Goal: Task Accomplishment & Management: Manage account settings

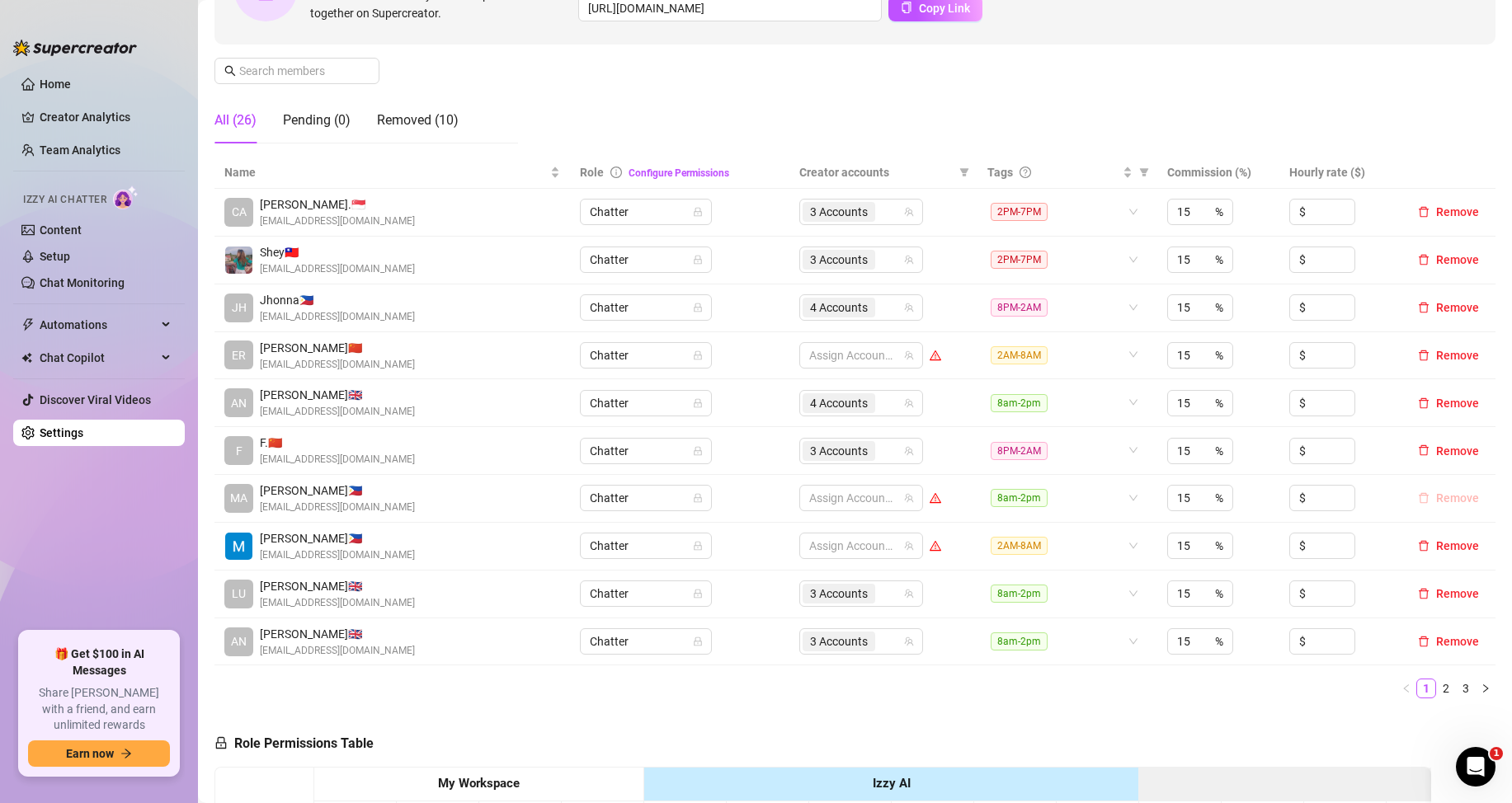
scroll to position [165, 0]
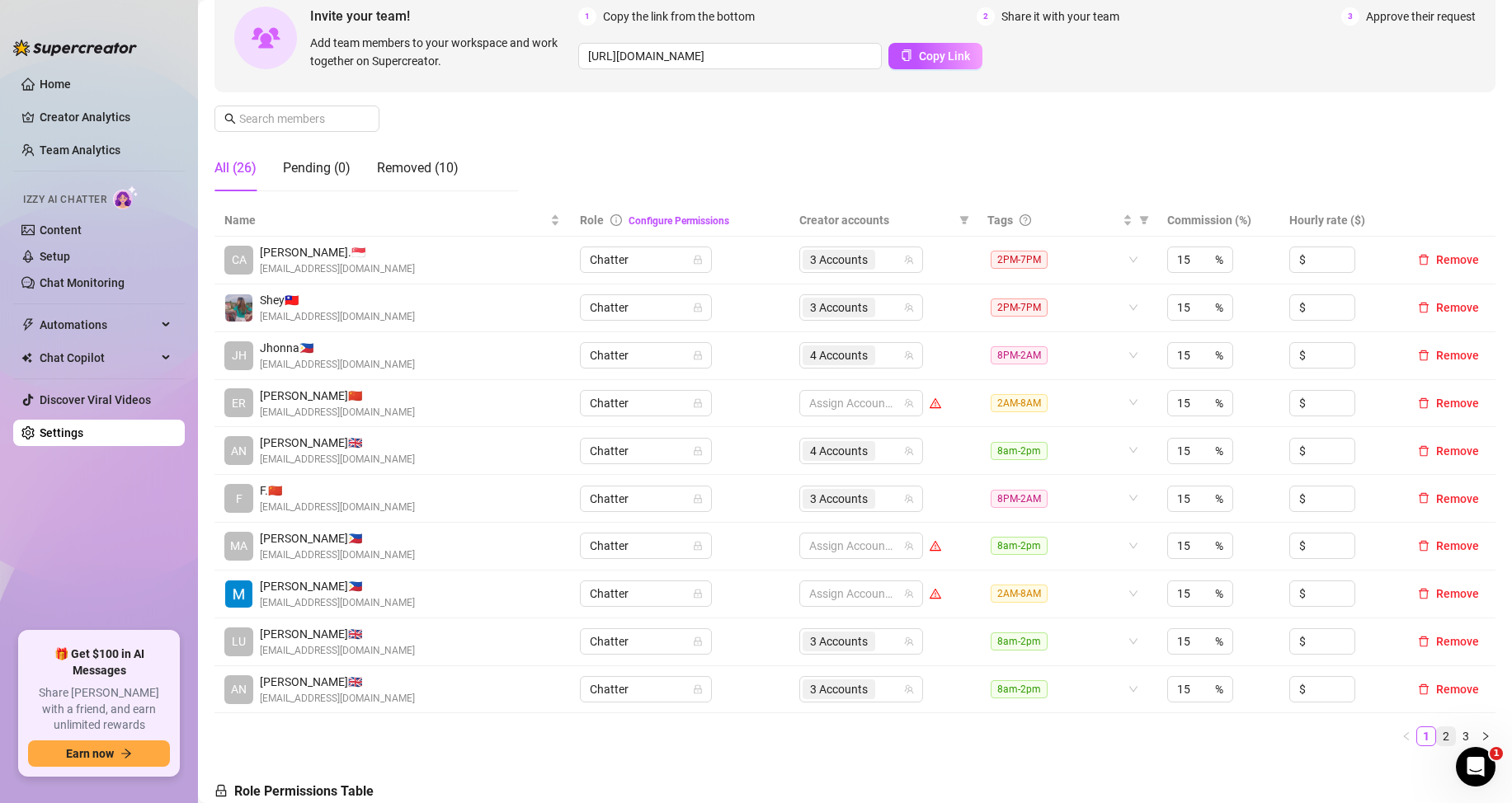
click at [1437, 734] on link "2" at bounding box center [1446, 736] width 18 height 18
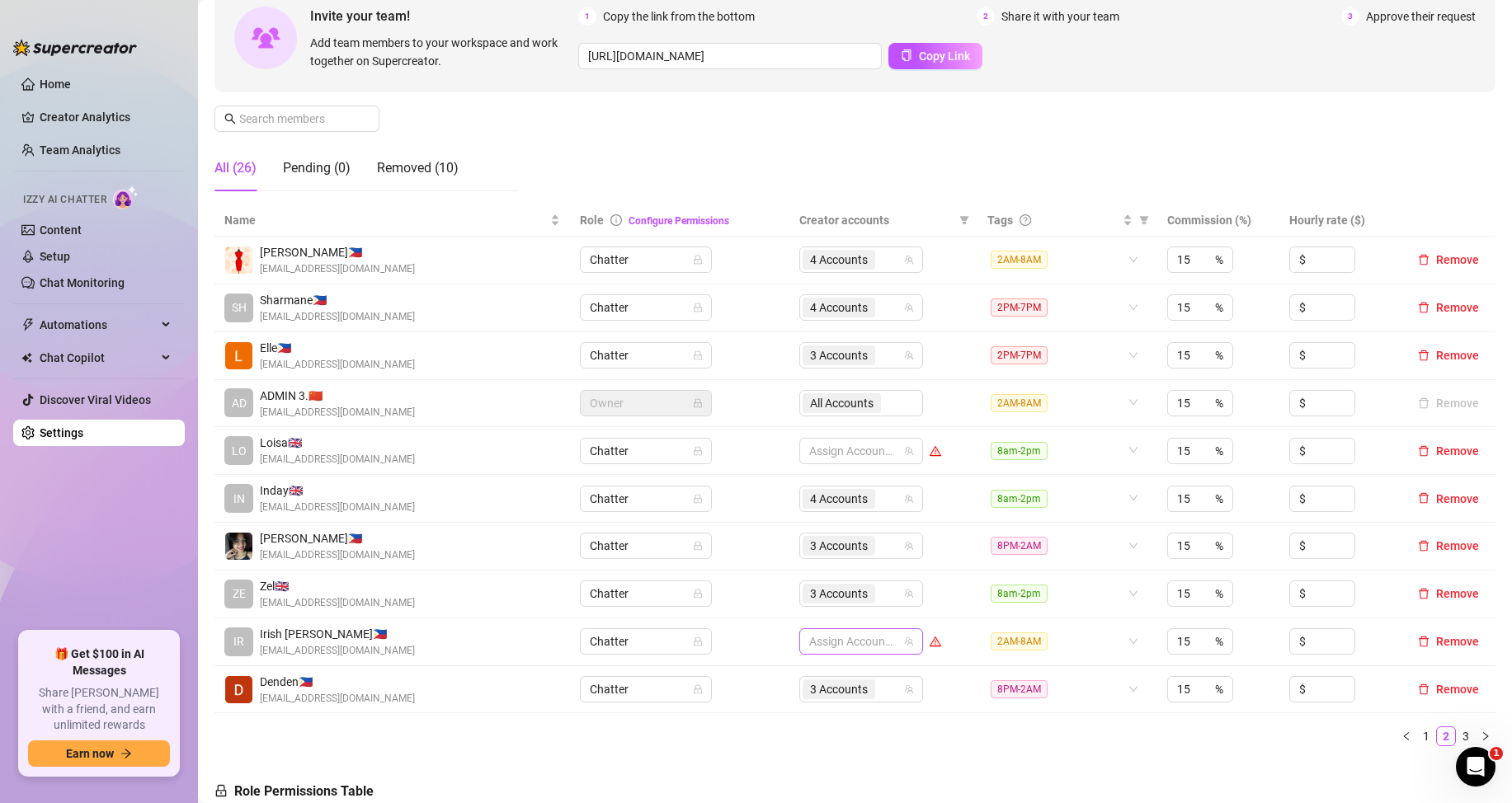
click at [846, 645] on div at bounding box center [852, 642] width 100 height 23
type input "jad"
click at [827, 602] on span "Select tree node" at bounding box center [827, 604] width 14 height 14
type input "jade"
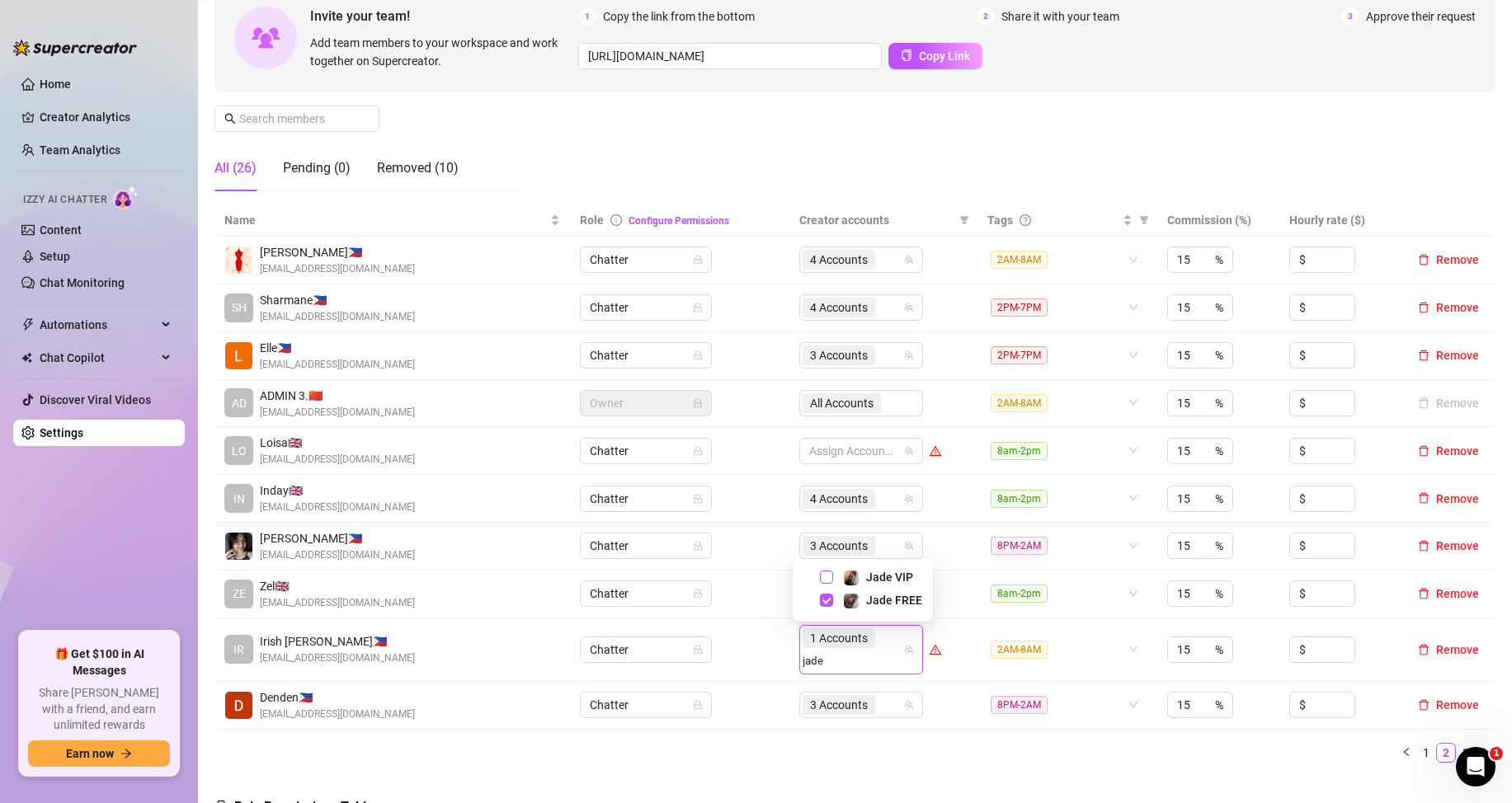
click at [825, 579] on span "Select tree node" at bounding box center [827, 577] width 14 height 14
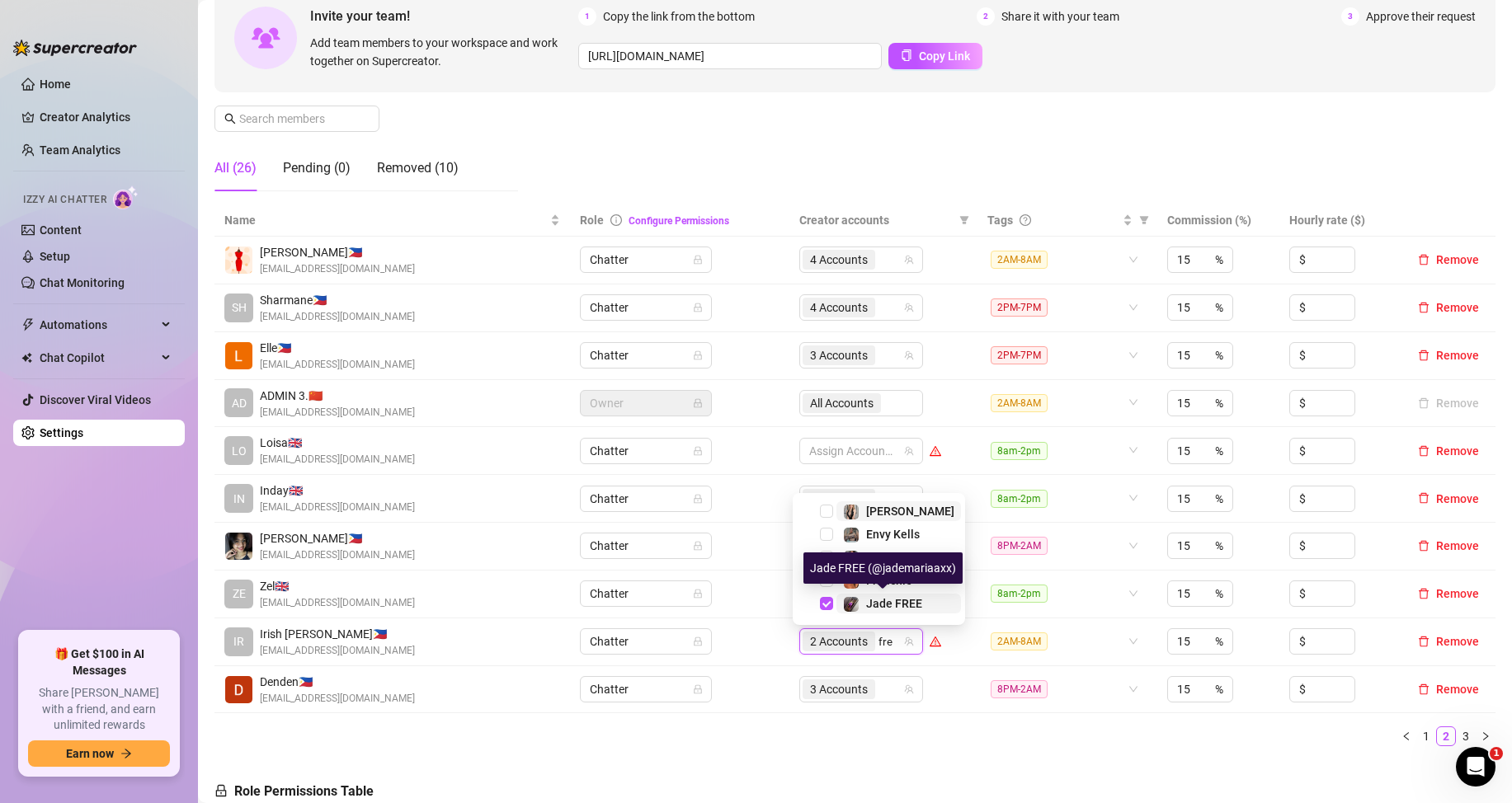
type input "fren"
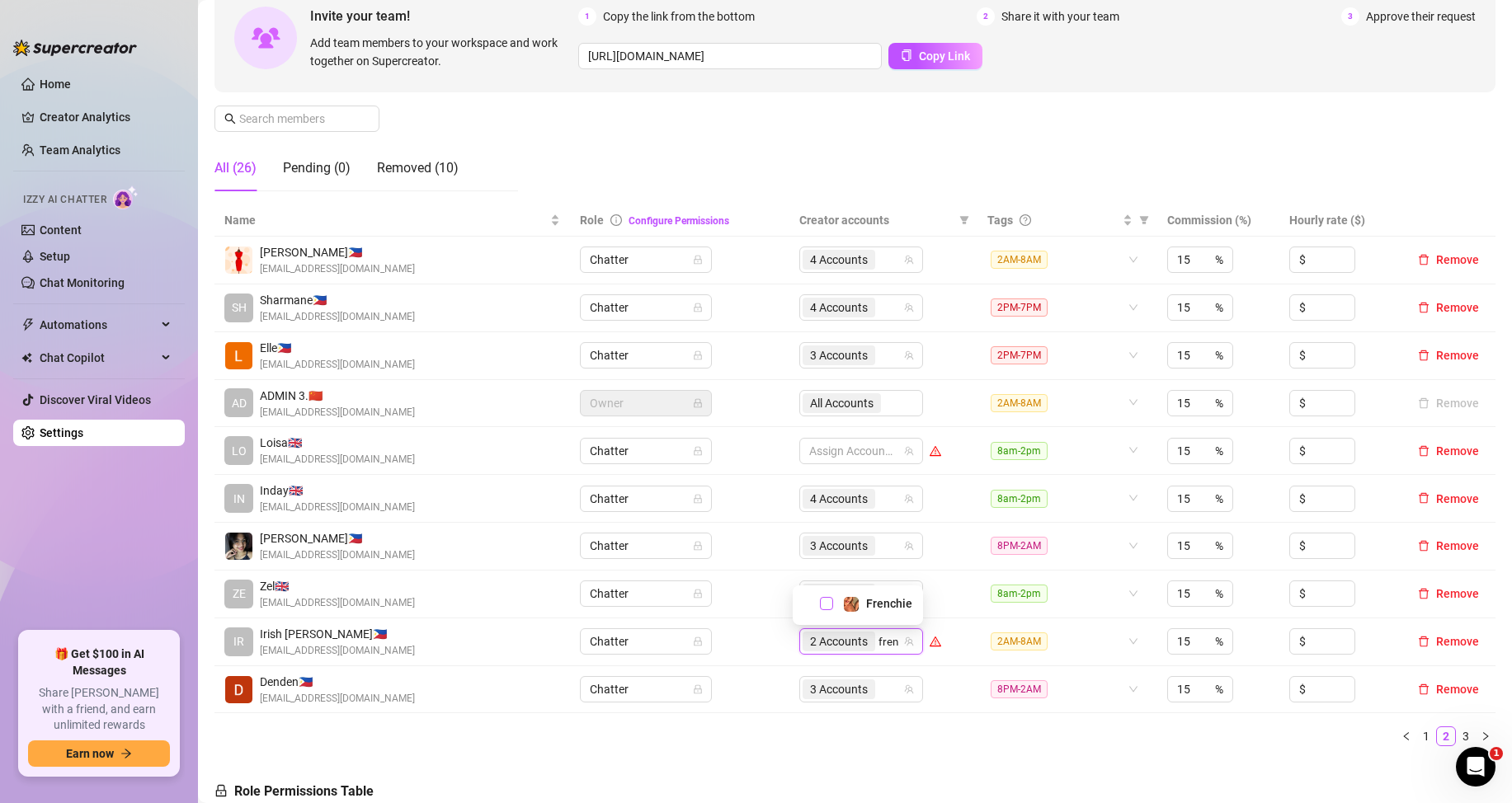
click at [828, 607] on span "Select tree node" at bounding box center [827, 604] width 14 height 14
type input "j"
type input "co"
click at [822, 600] on span "Select tree node" at bounding box center [827, 604] width 14 height 14
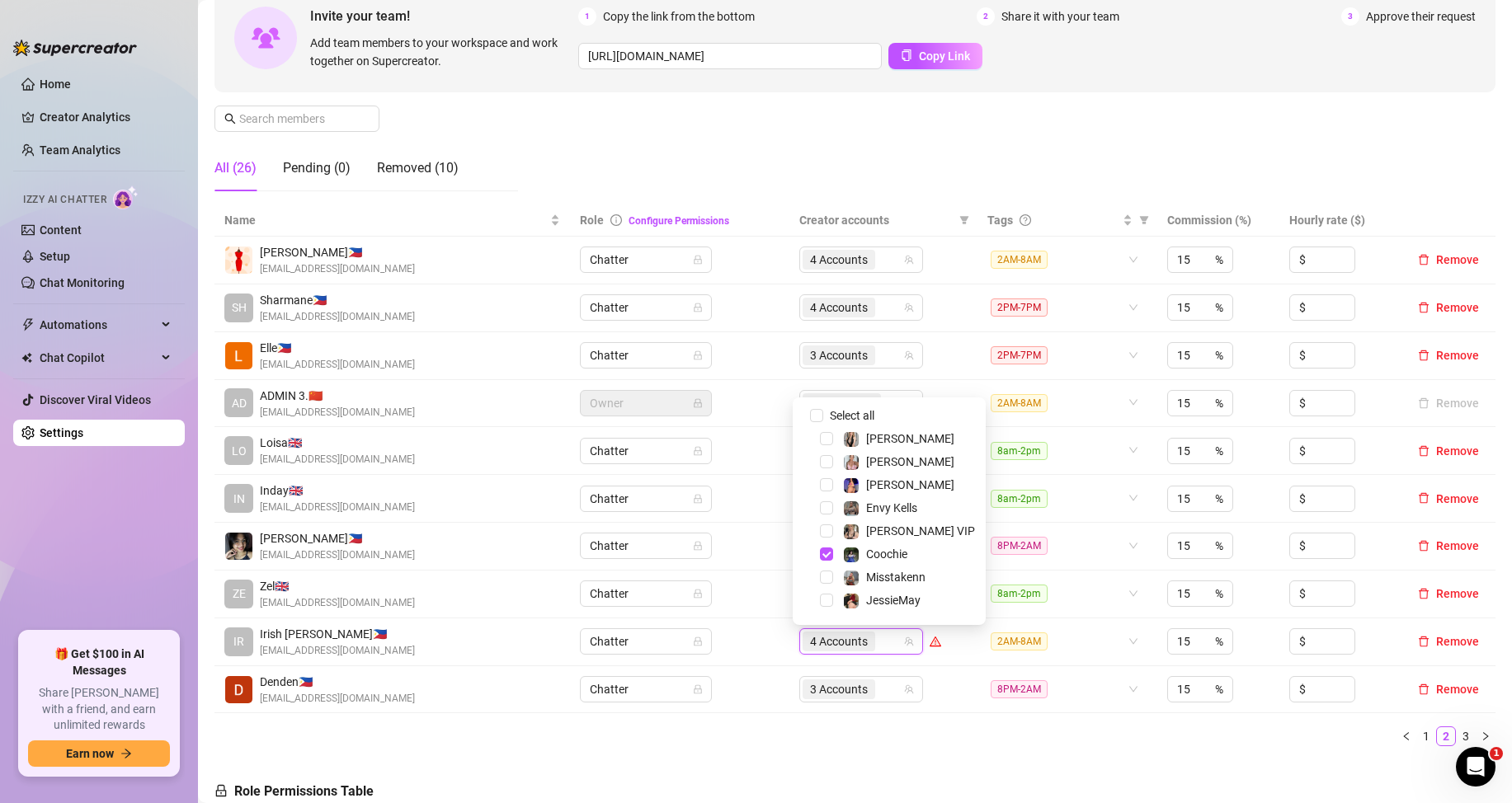
click at [1096, 734] on ul "1 2 3" at bounding box center [855, 736] width 1281 height 20
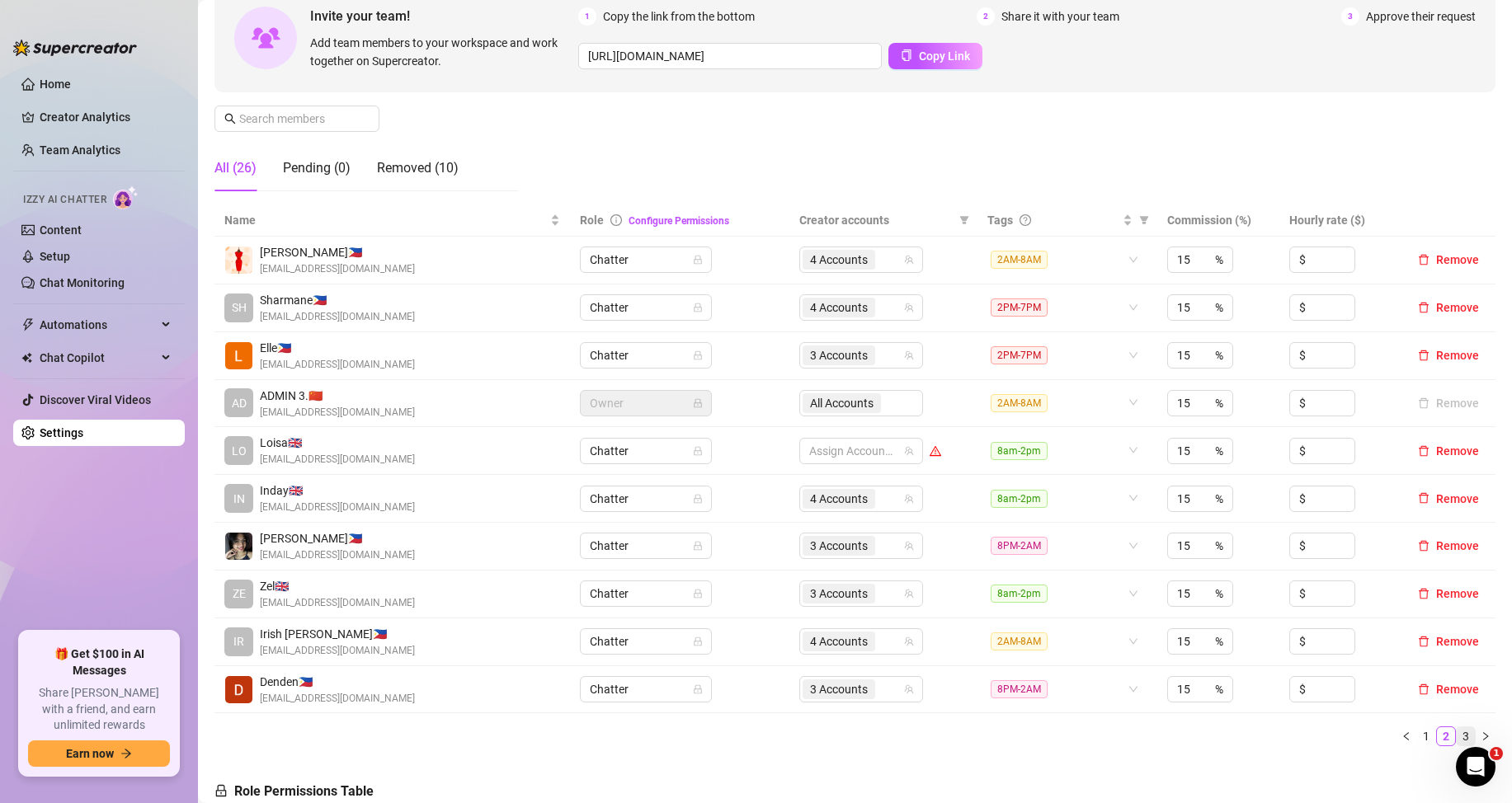
click at [1457, 732] on link "3" at bounding box center [1466, 736] width 18 height 18
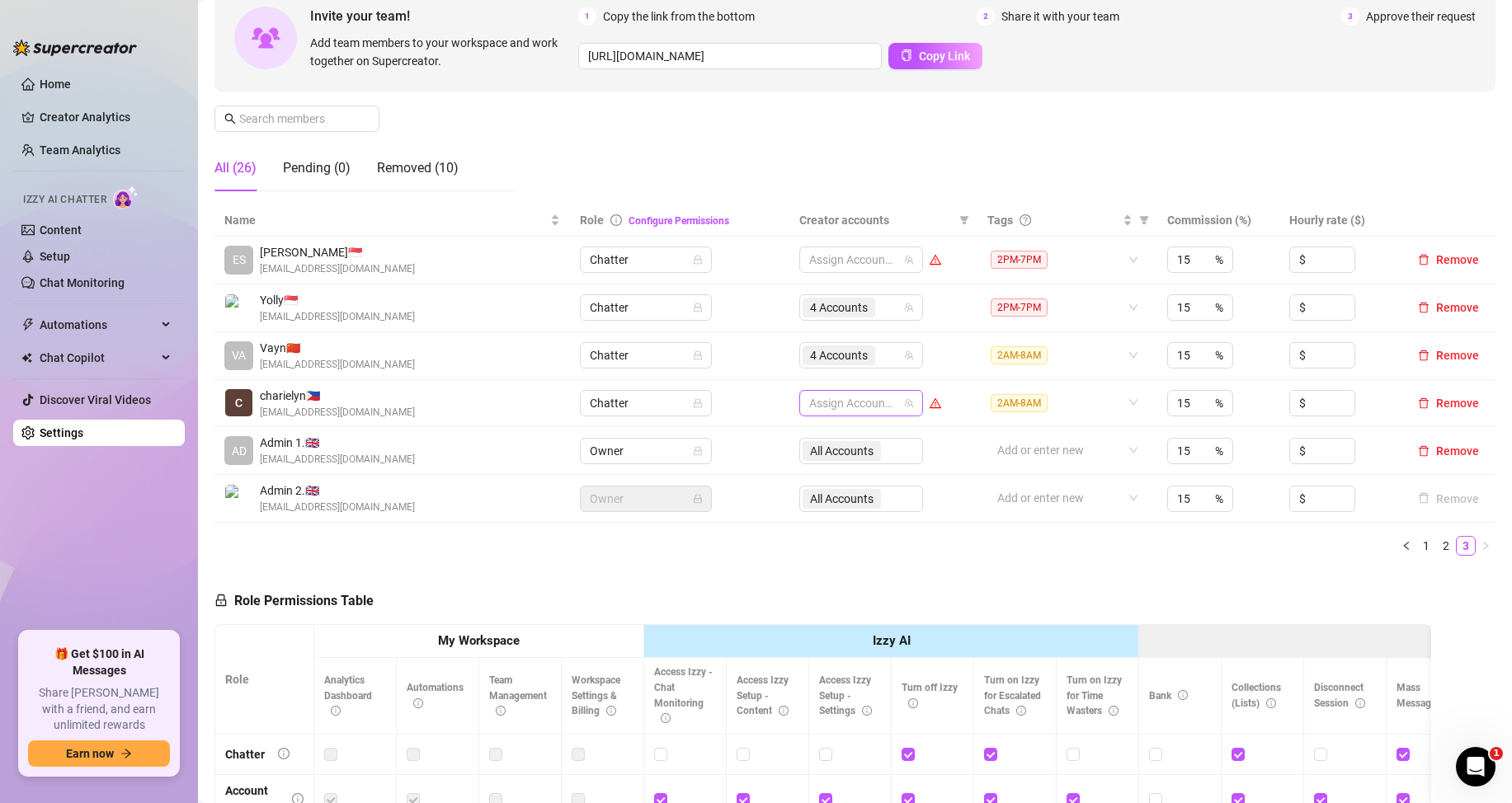
click at [850, 403] on div at bounding box center [852, 404] width 100 height 23
type input "jes"
click at [827, 436] on span "Select tree node" at bounding box center [827, 438] width 14 height 14
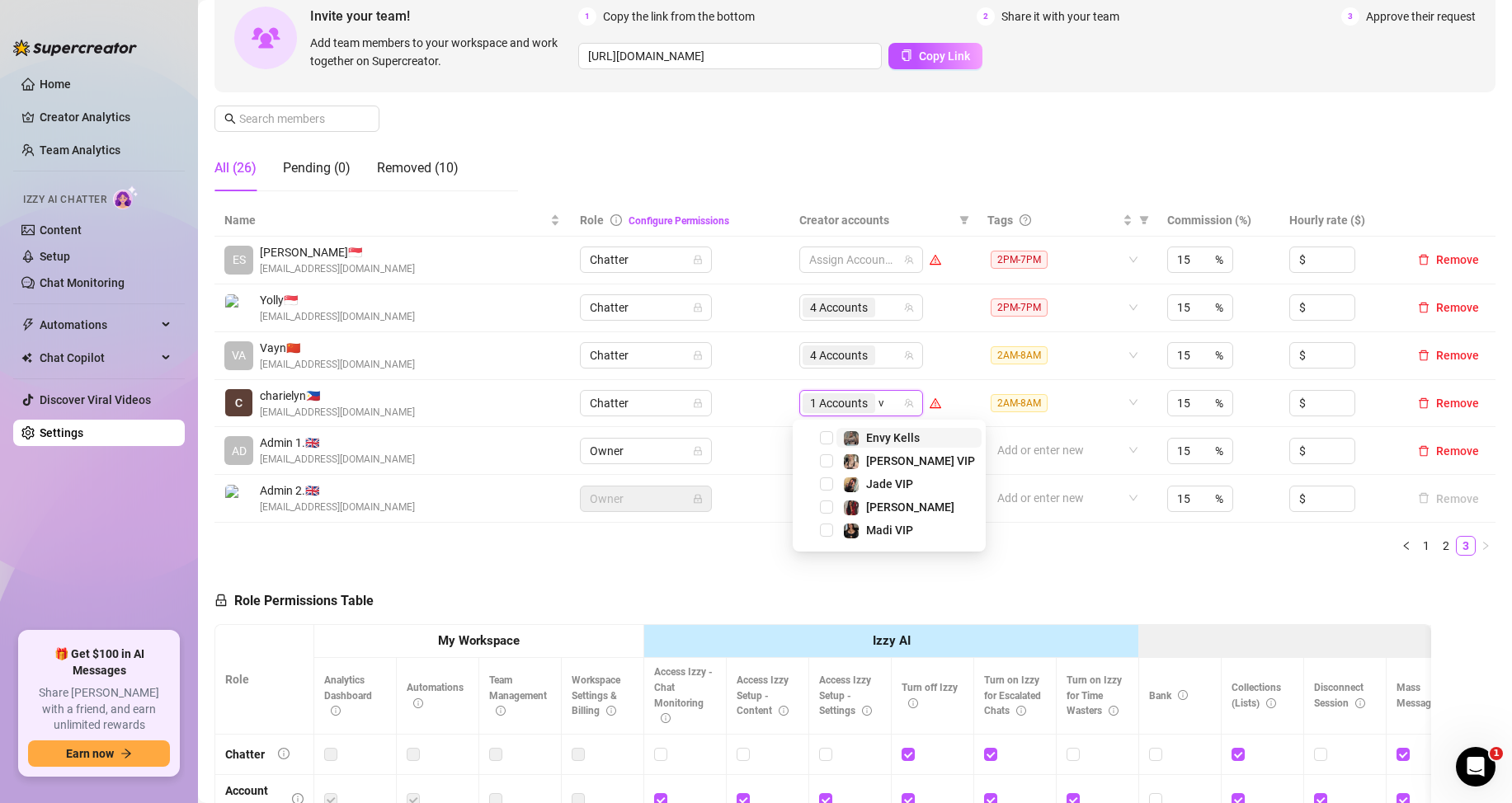
type input "va"
click at [827, 436] on span "Select tree node" at bounding box center [827, 438] width 14 height 14
type input "ang"
click at [828, 442] on span "Select tree node" at bounding box center [827, 438] width 14 height 14
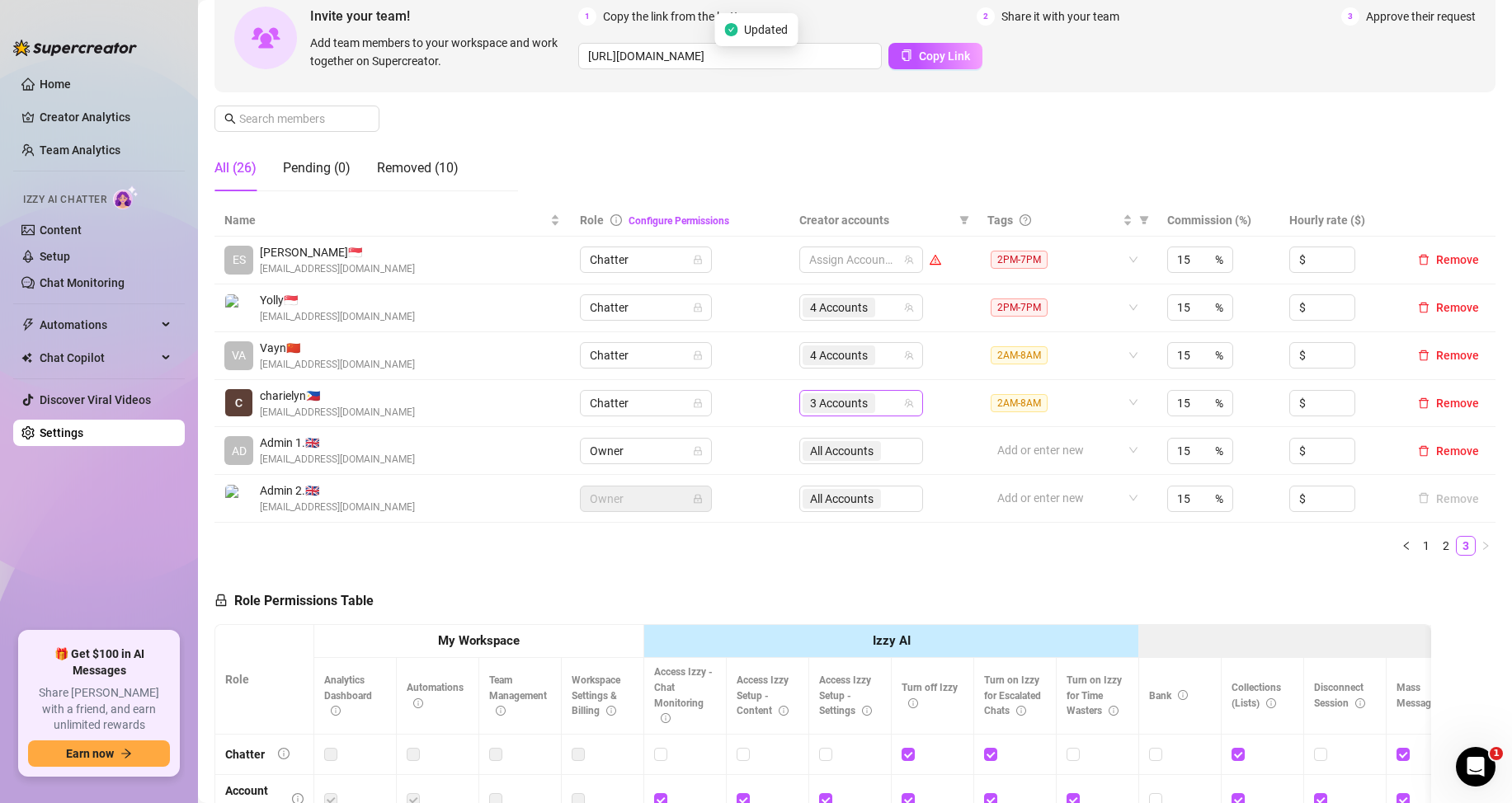
click at [879, 405] on input "search" at bounding box center [881, 403] width 4 height 20
type input "c"
type input "p"
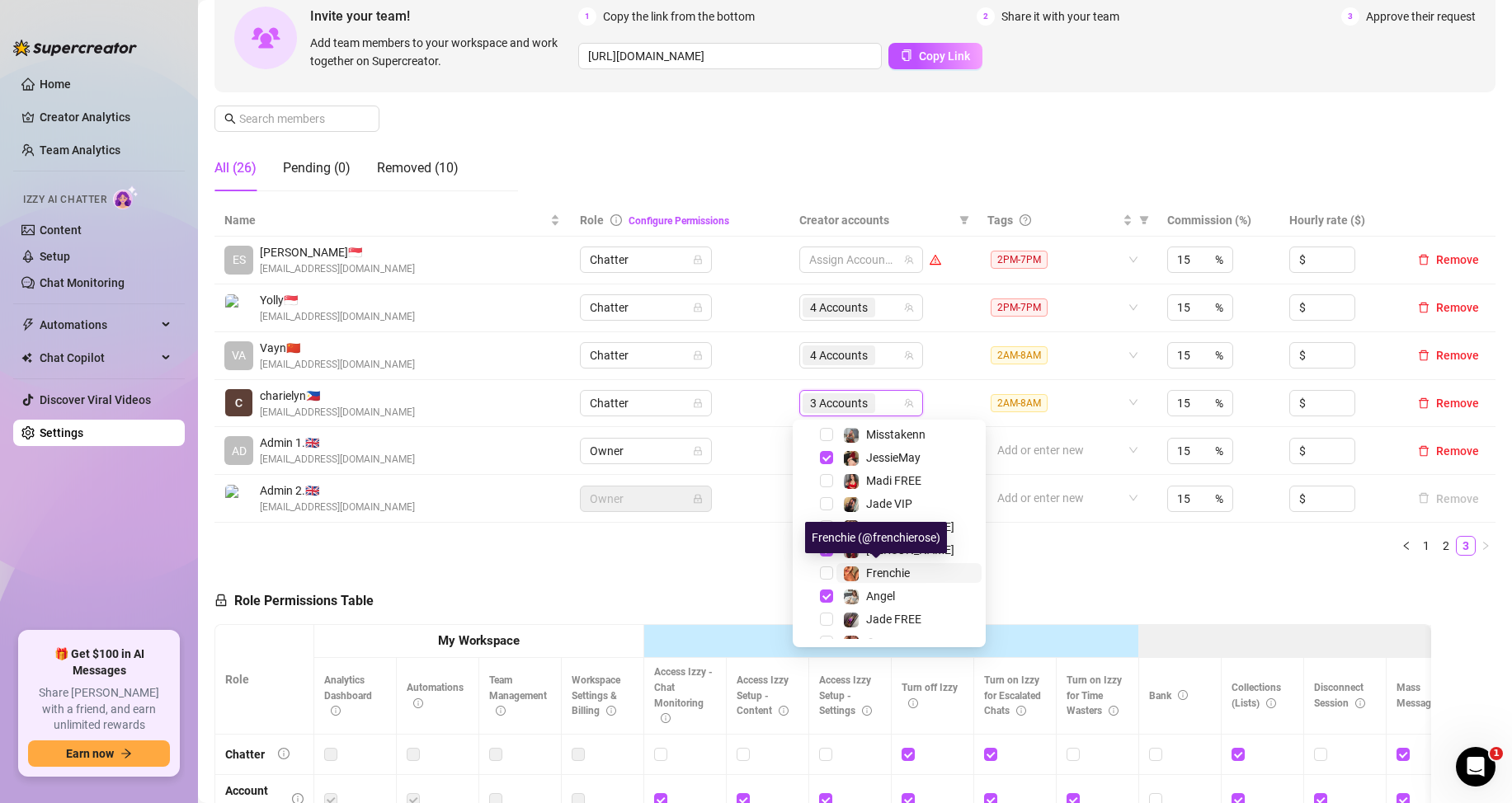
scroll to position [205, 0]
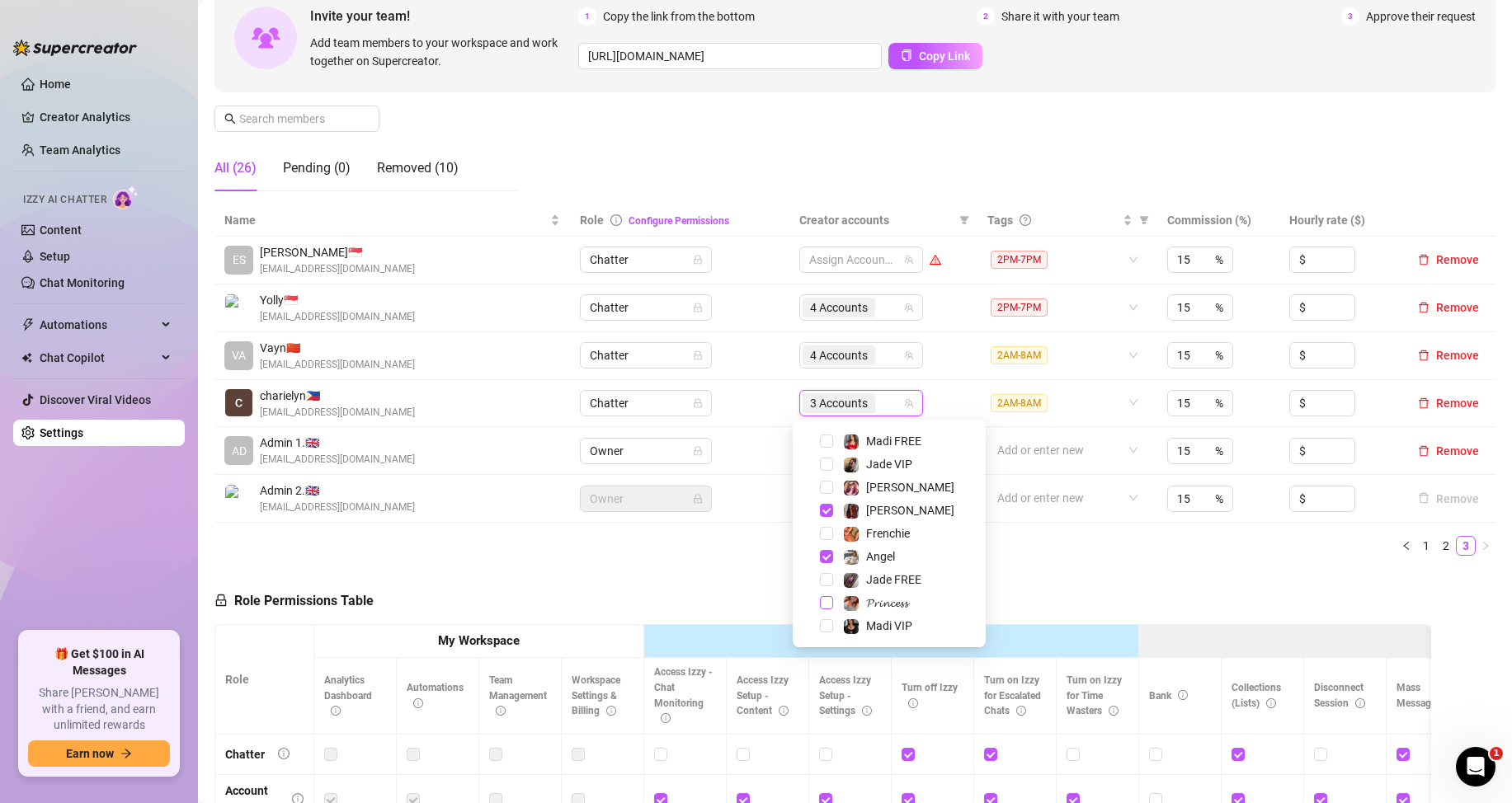
click at [829, 604] on span "Select tree node" at bounding box center [827, 603] width 14 height 14
click at [1055, 594] on div "Role Permissions Table Role My Workspace Izzy AI OnlyFans Side Menu OnlyFans Ch…" at bounding box center [823, 803] width 1217 height 469
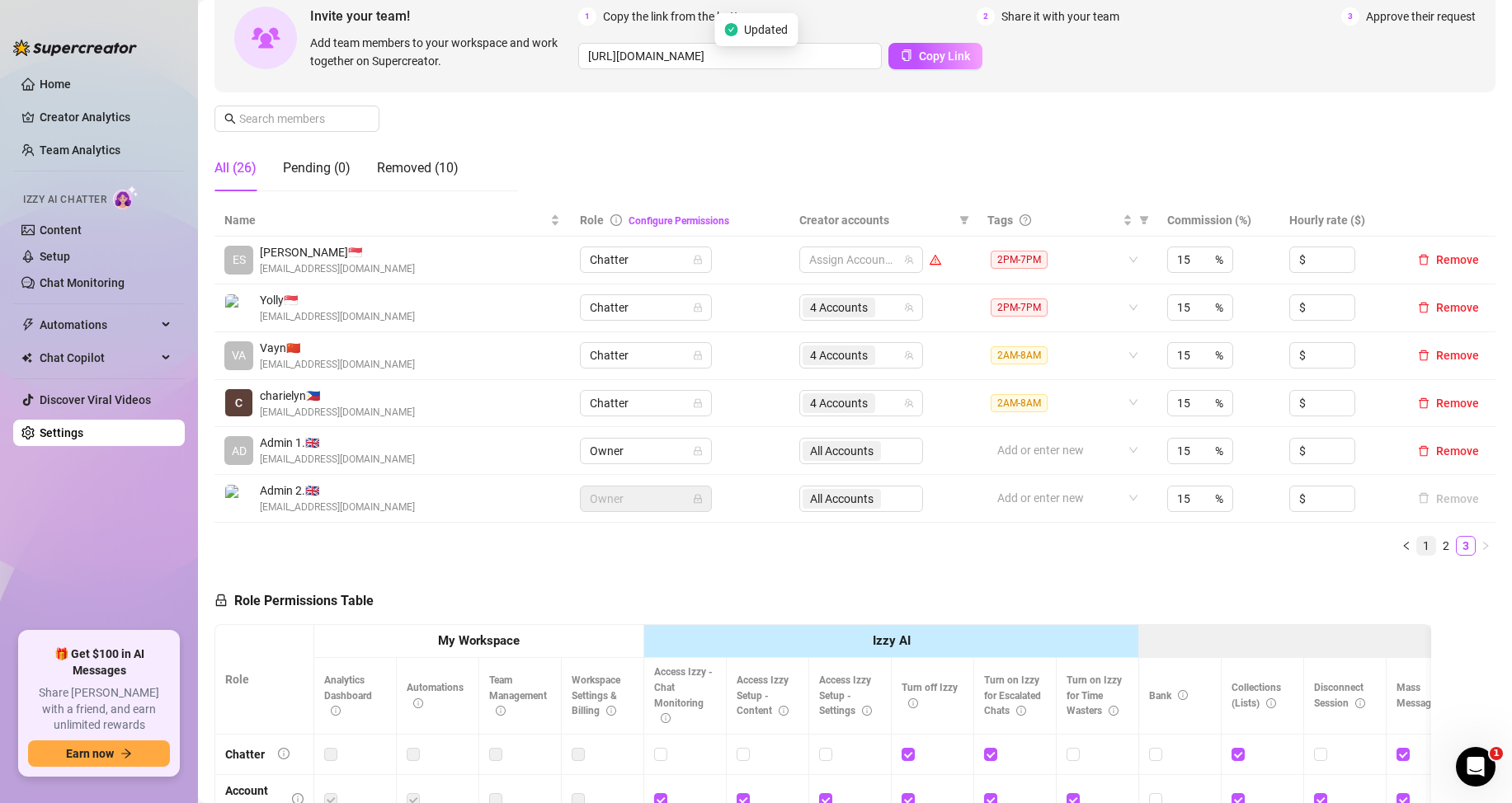
click at [1417, 544] on link "1" at bounding box center [1426, 546] width 18 height 18
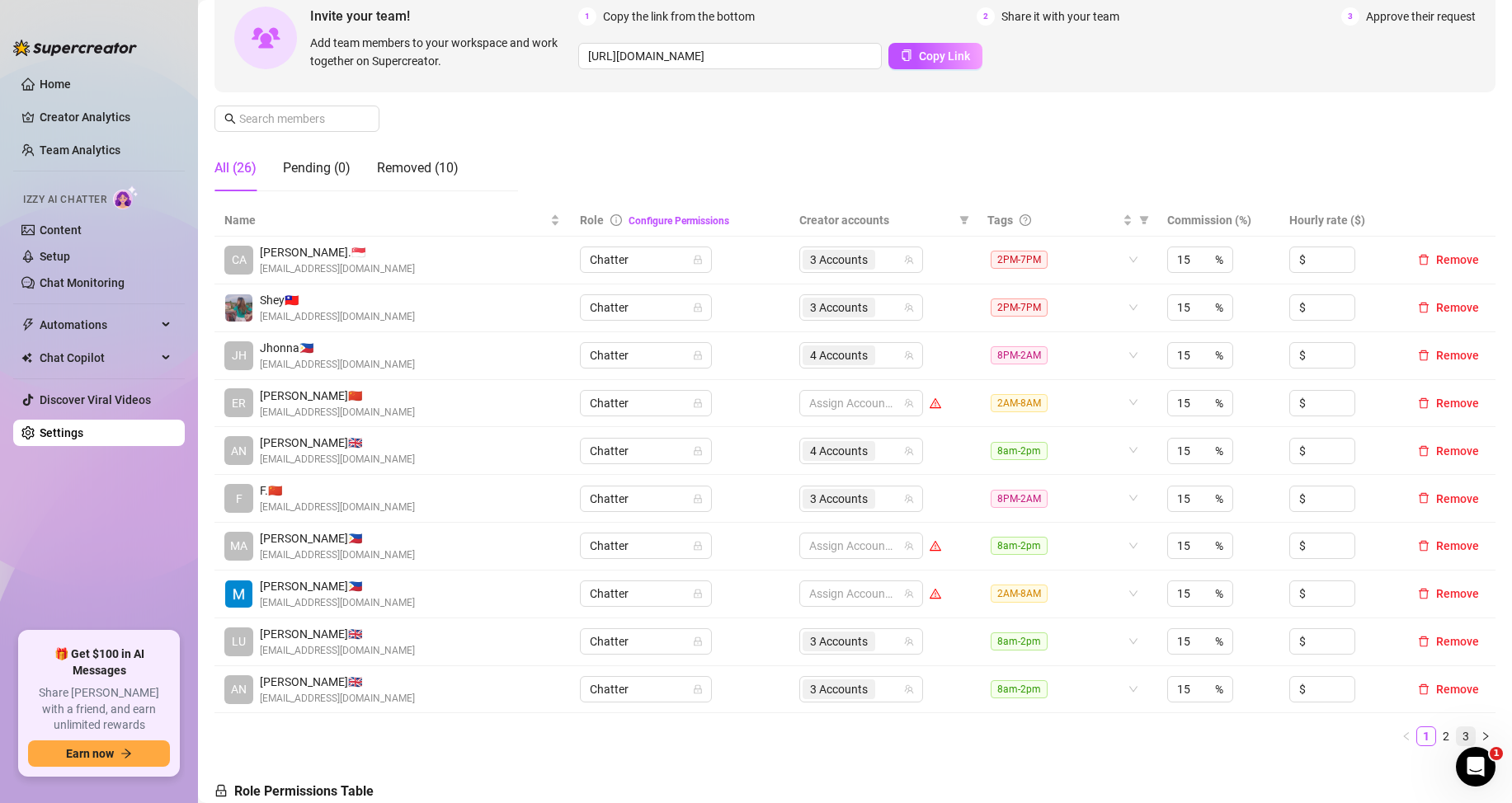
click at [1457, 732] on link "3" at bounding box center [1466, 736] width 18 height 18
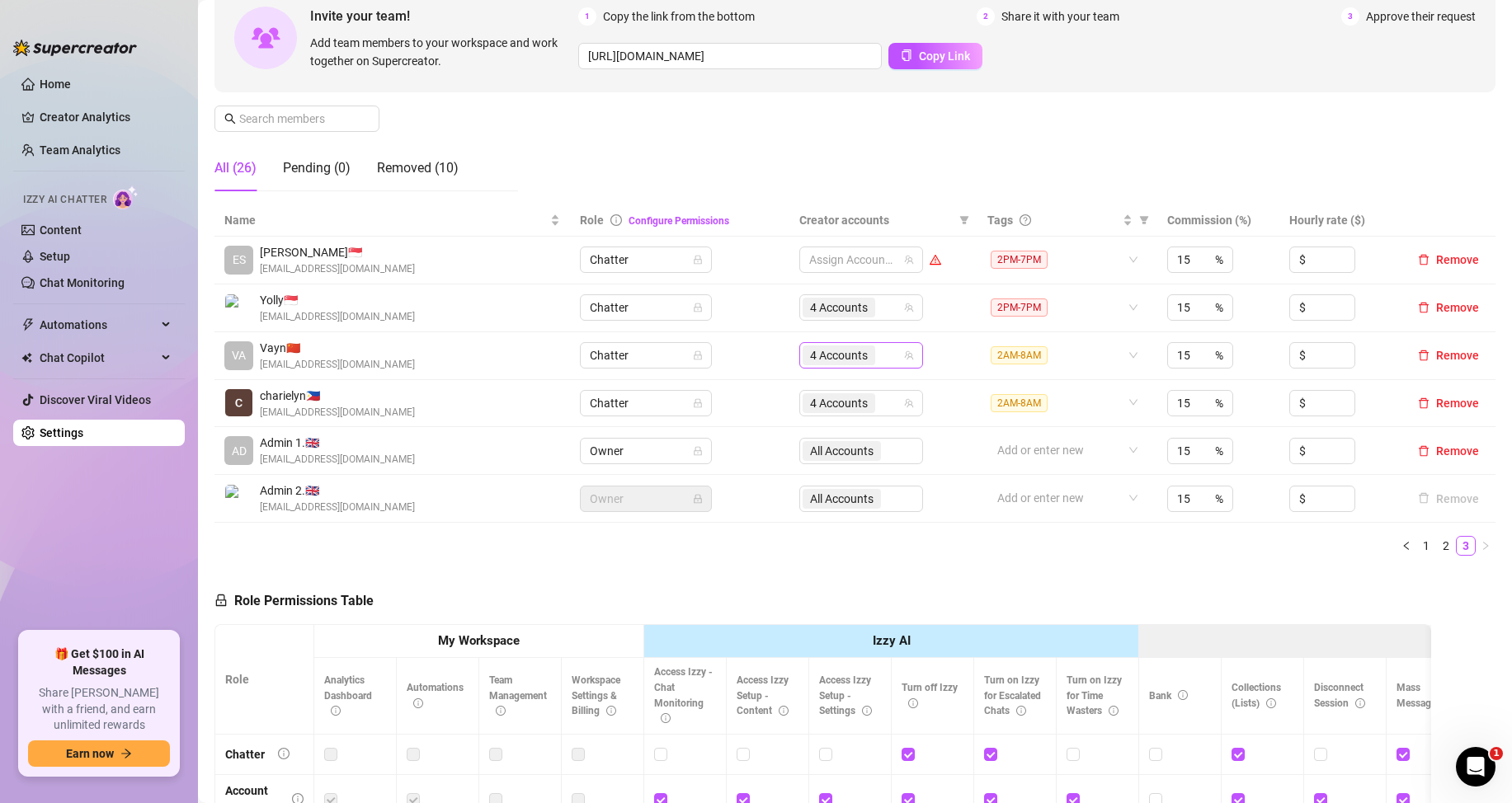
click at [879, 355] on div "4 Accounts" at bounding box center [852, 356] width 100 height 23
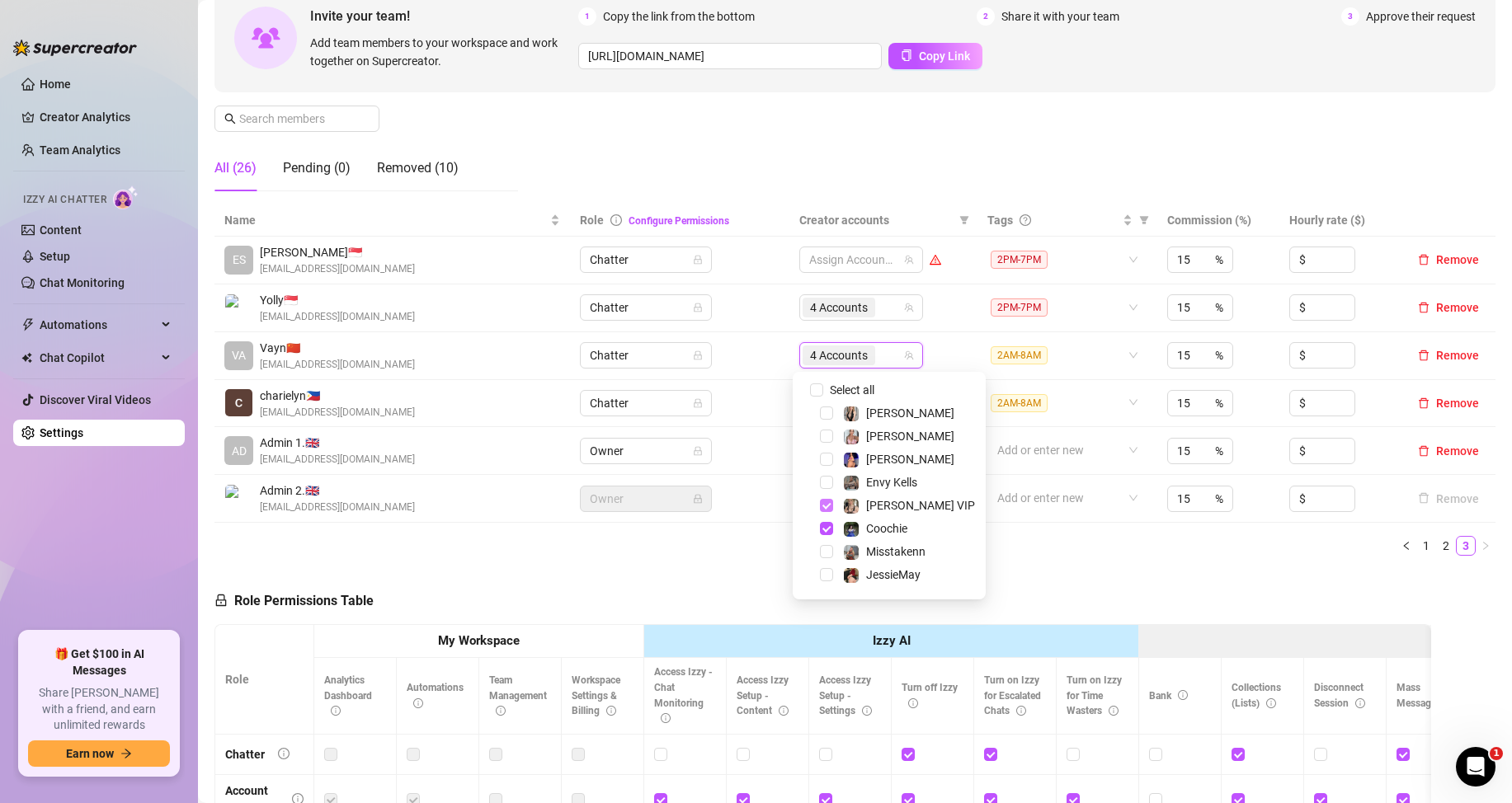
click at [827, 508] on span "Select tree node" at bounding box center [827, 506] width 14 height 14
drag, startPoint x: 828, startPoint y: 527, endPoint x: 793, endPoint y: 479, distance: 59.4
click at [783, 472] on body "Home Creator Analytics Team Analytics Izzy AI Chatter Content Setup Chat Monito…" at bounding box center [756, 401] width 1512 height 803
click at [825, 490] on span "Select tree node" at bounding box center [827, 488] width 14 height 14
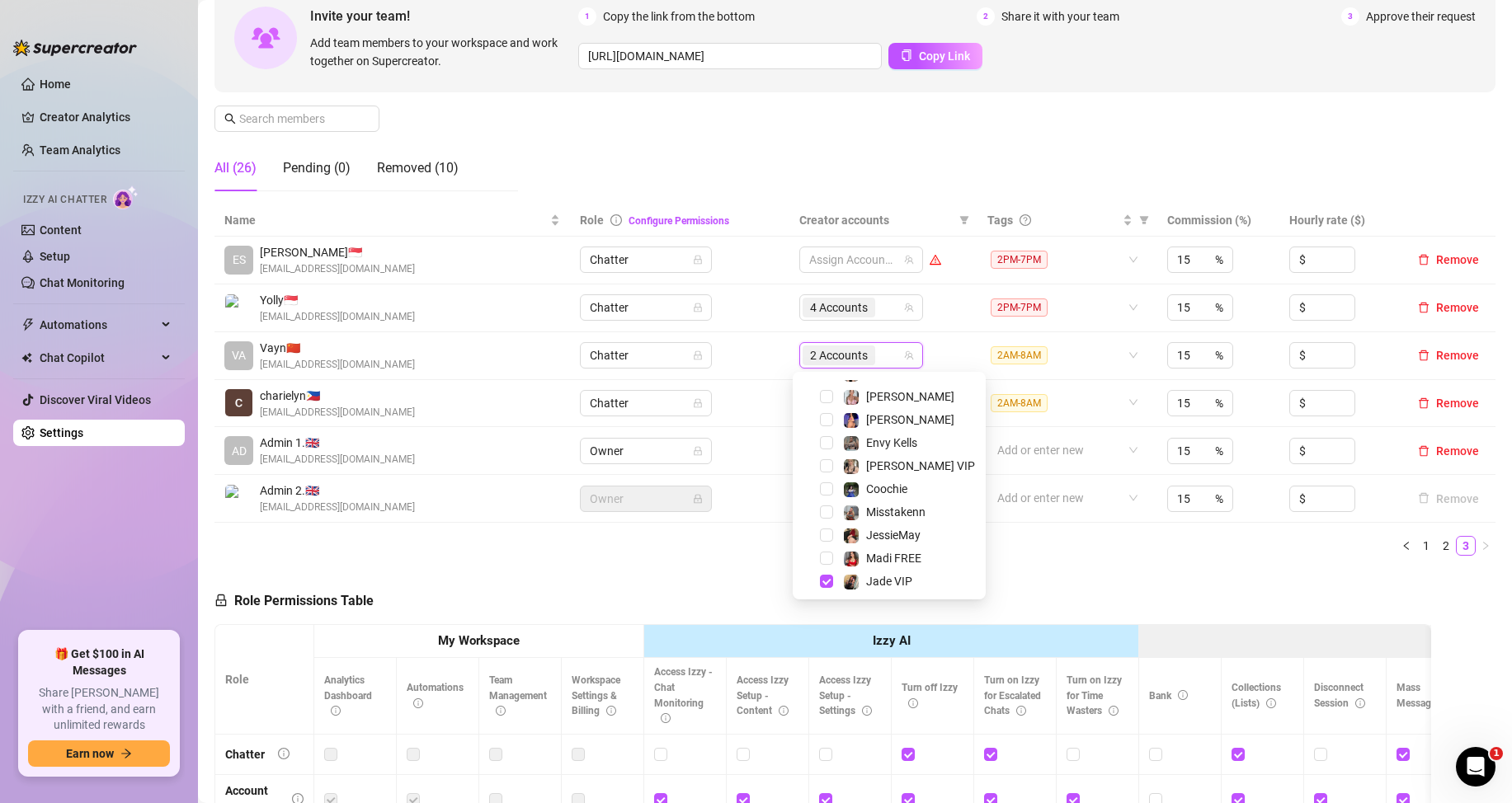
scroll to position [122, 0]
click at [829, 497] on span "Select tree node" at bounding box center [827, 498] width 14 height 14
click at [827, 529] on span "Select tree node" at bounding box center [827, 532] width 14 height 14
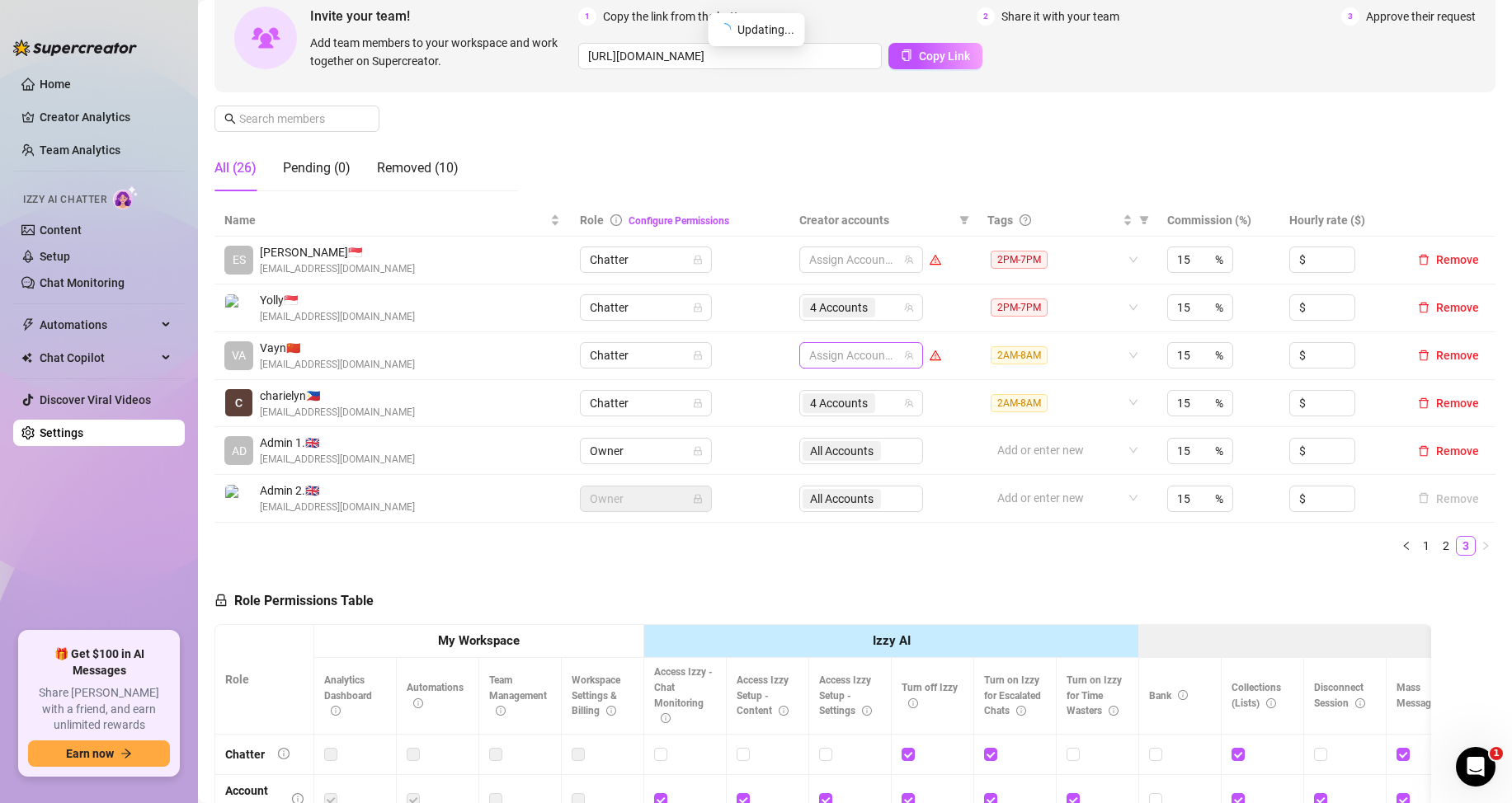
click at [853, 353] on div at bounding box center [852, 356] width 100 height 23
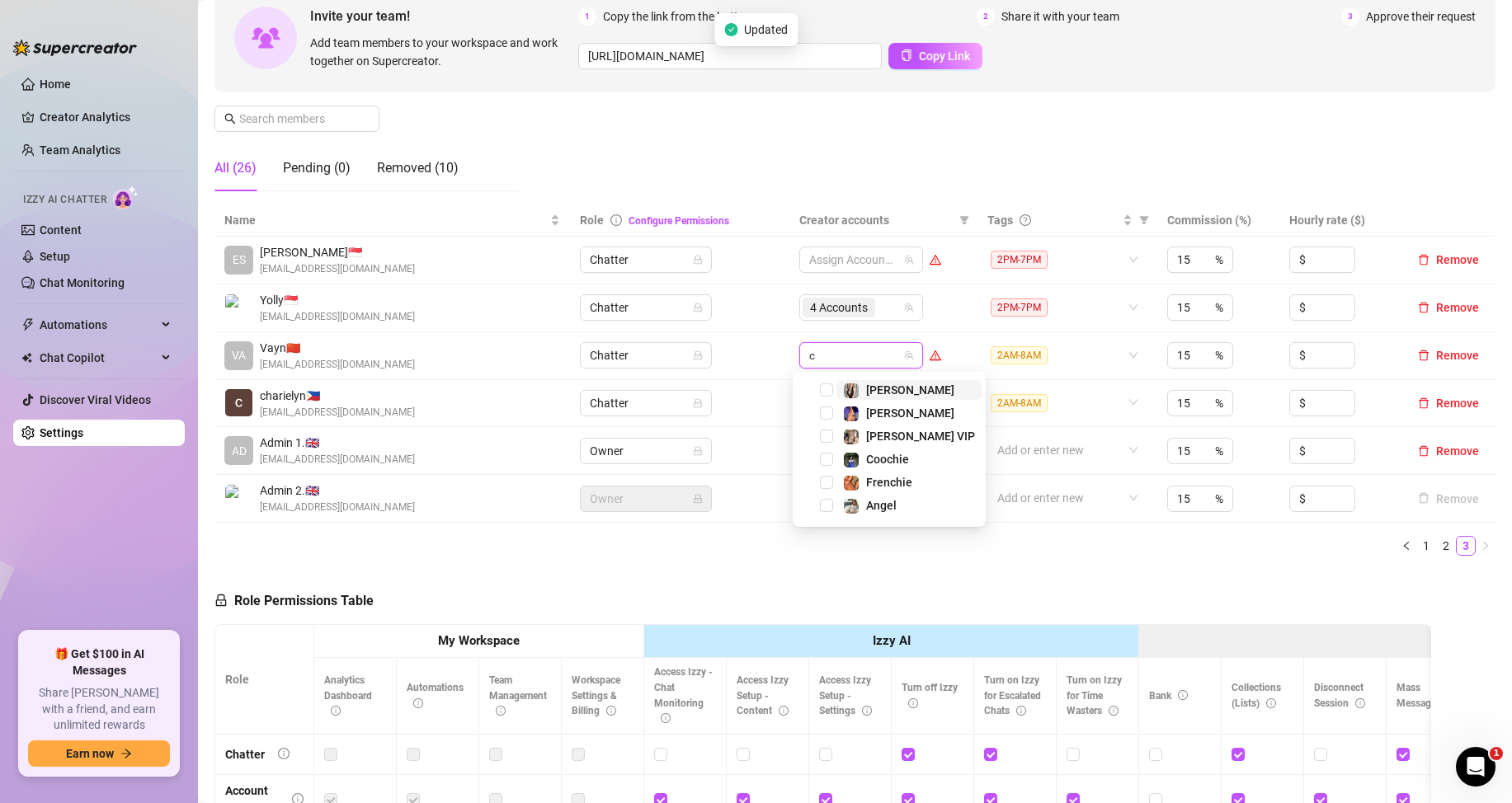
scroll to position [0, 0]
type input "ch"
click at [827, 410] on span "Select tree node" at bounding box center [827, 413] width 14 height 14
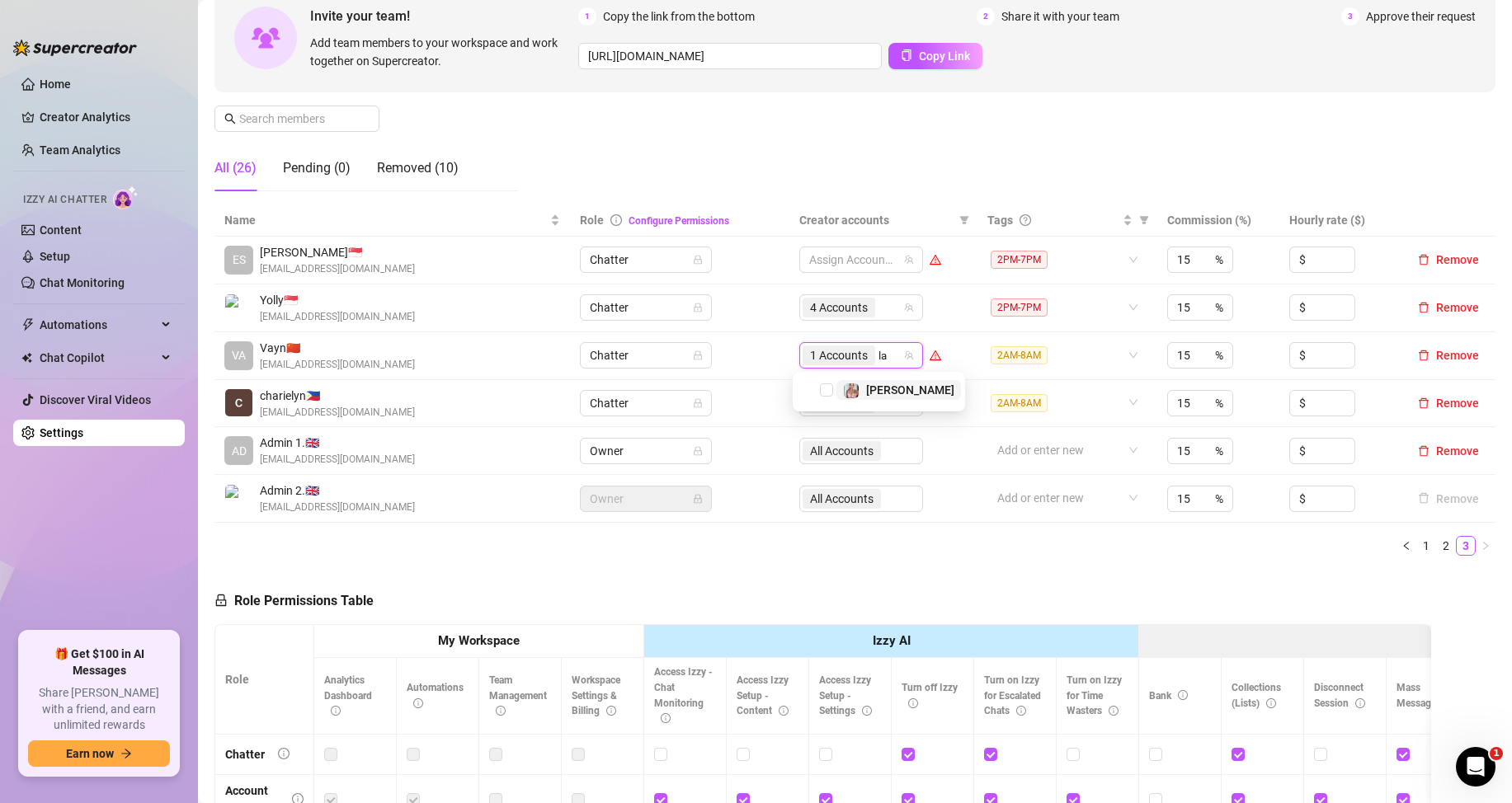
type input "lan"
click at [823, 386] on span "Select tree node" at bounding box center [827, 390] width 14 height 14
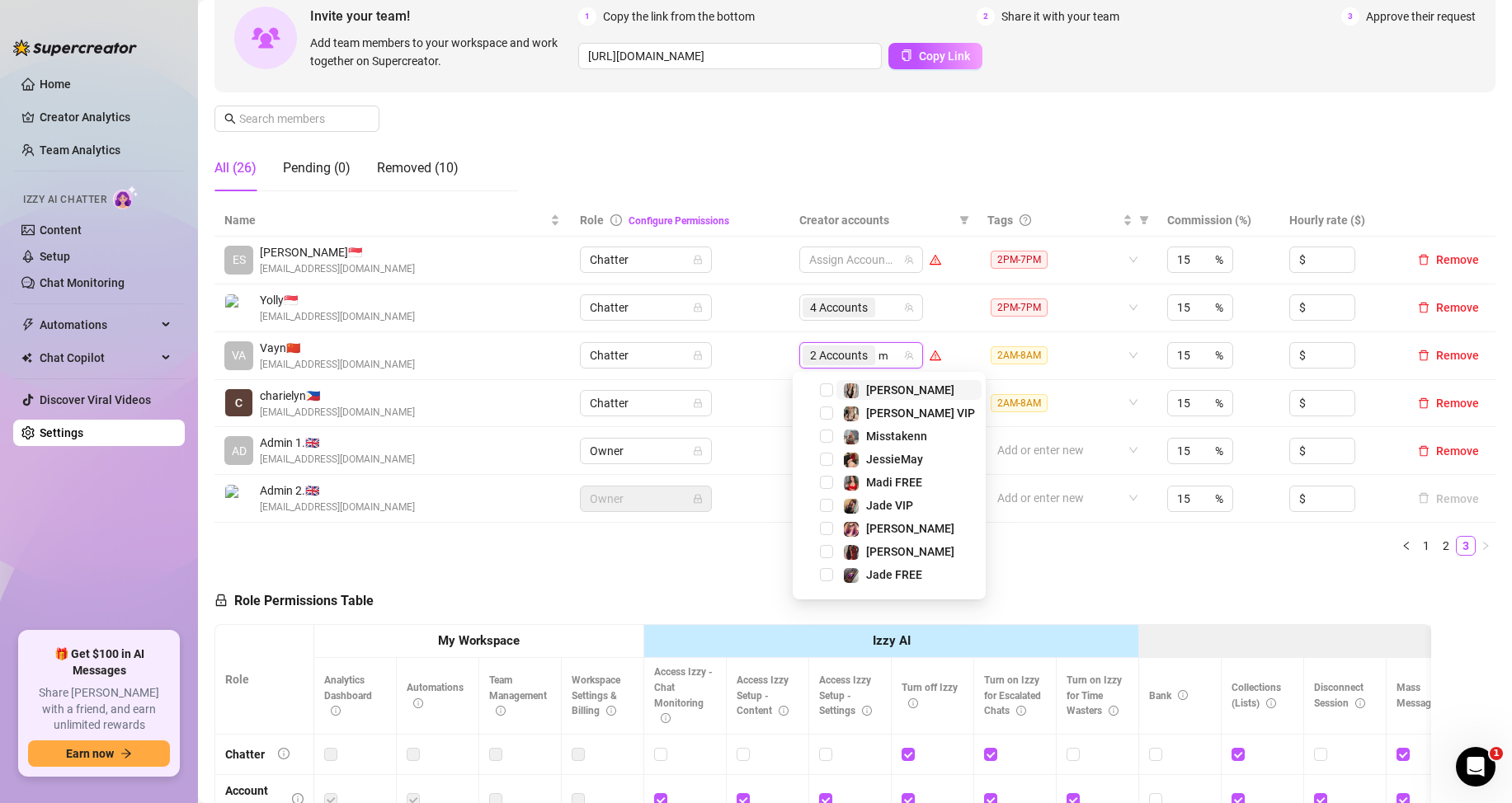
type input "mi"
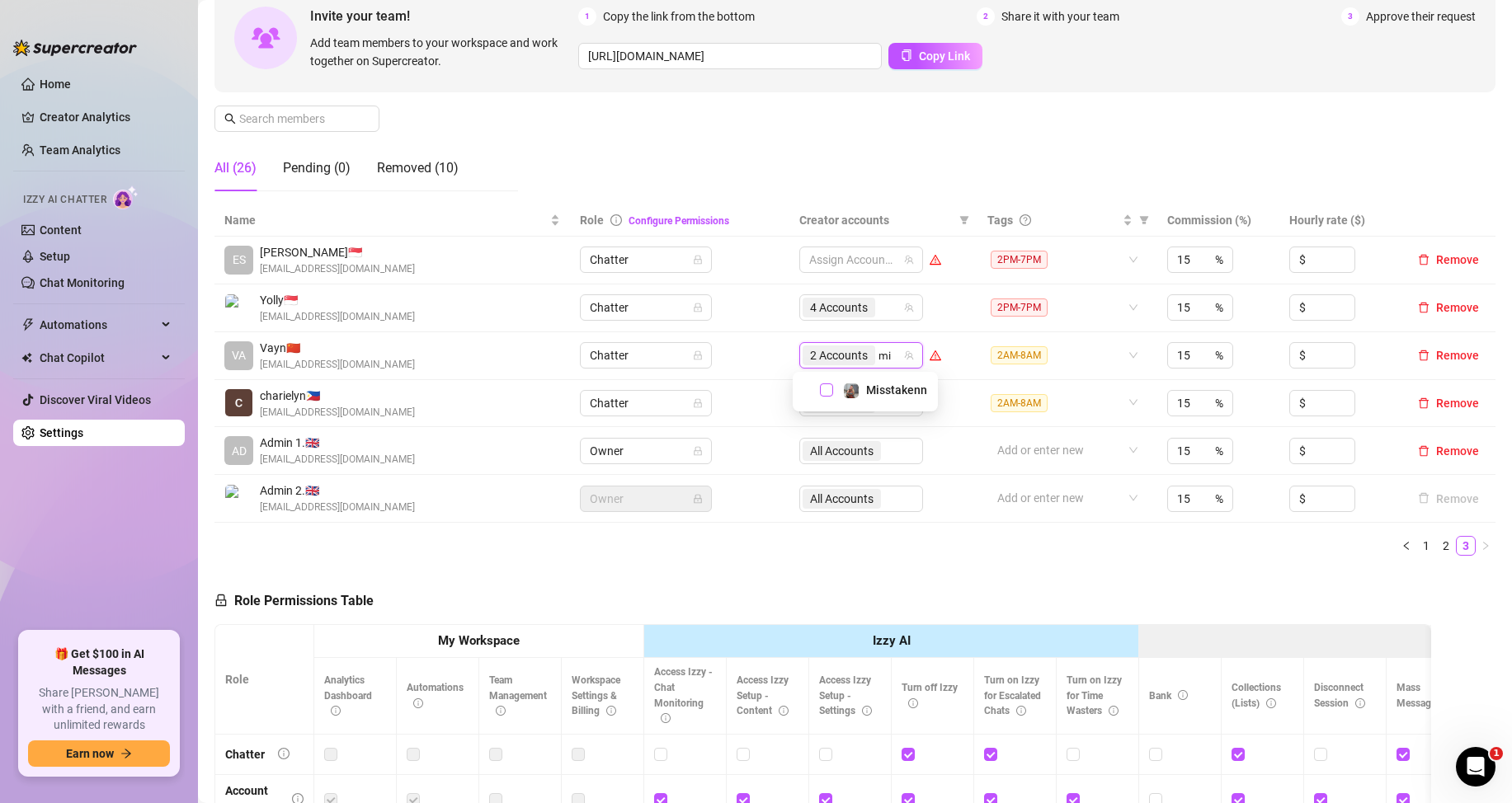
click at [823, 391] on span "Select tree node" at bounding box center [827, 390] width 14 height 14
click at [879, 354] on input "search" at bounding box center [881, 355] width 4 height 20
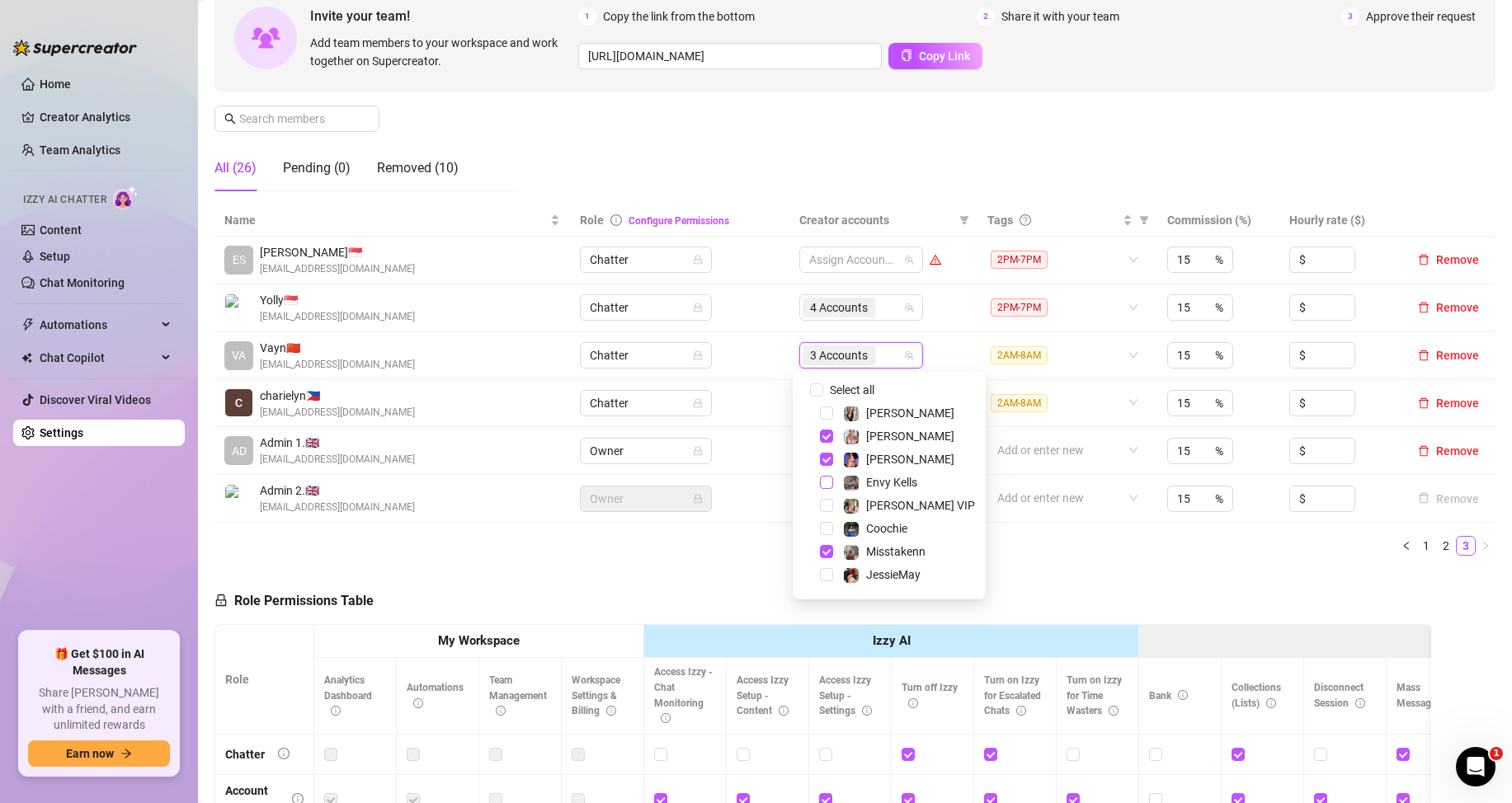
click at [821, 478] on span "Select tree node" at bounding box center [827, 482] width 14 height 14
click at [1100, 562] on div "Name Role Configure Permissions Creator accounts Tags Commission (%) Hourly rat…" at bounding box center [855, 387] width 1281 height 364
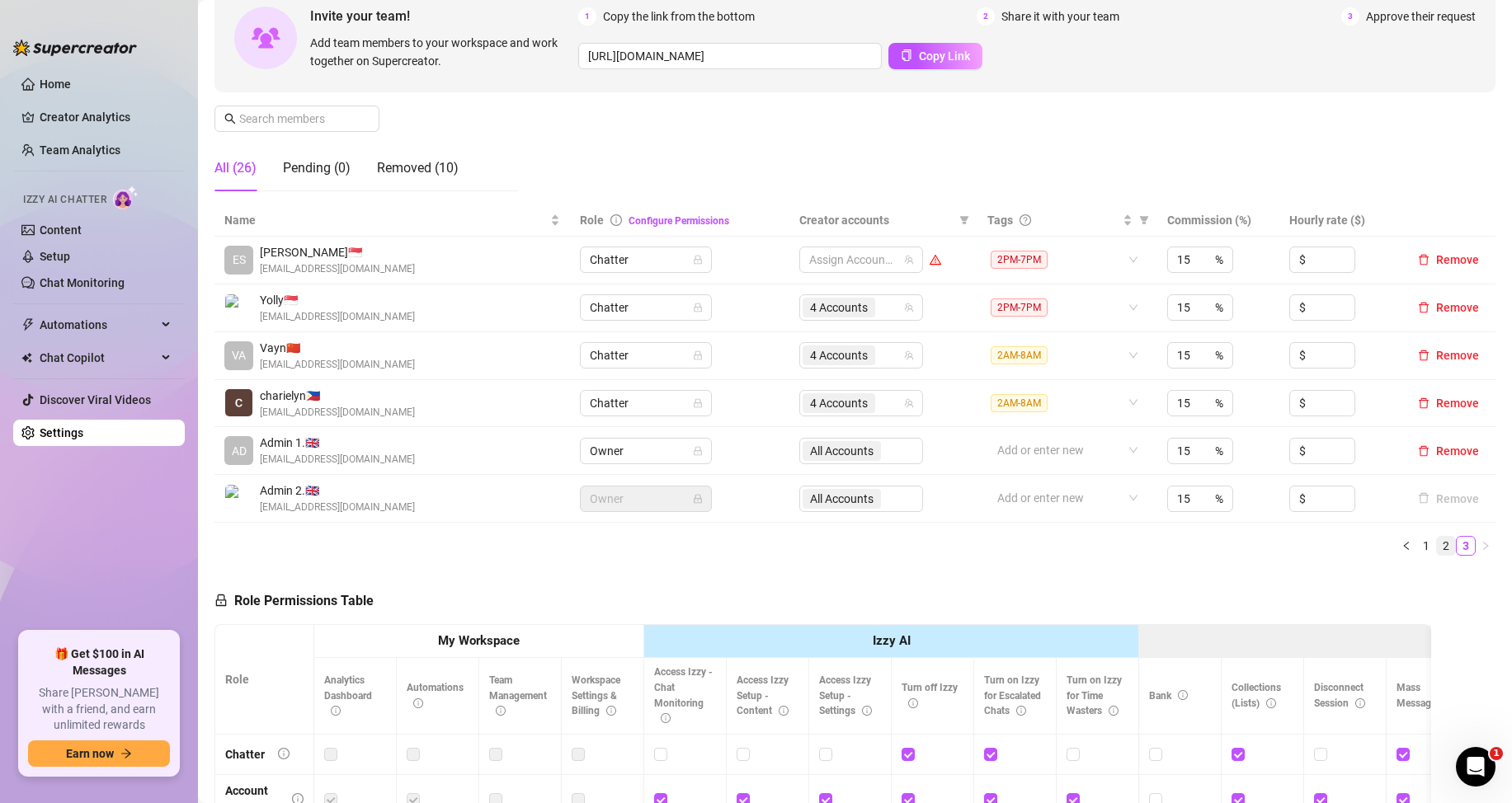
click at [1437, 537] on link "2" at bounding box center [1446, 546] width 18 height 18
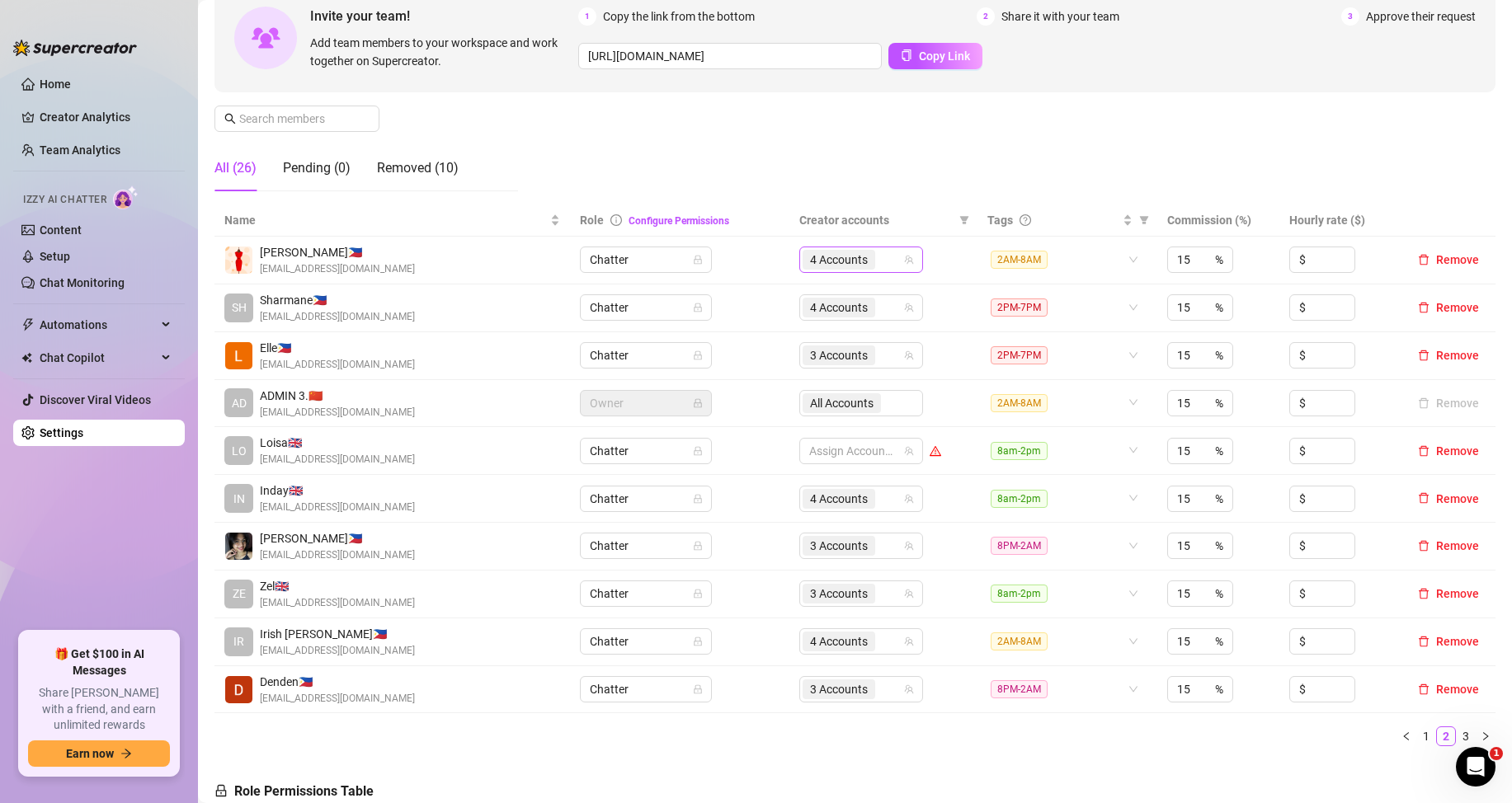
click at [879, 268] on div "4 Accounts" at bounding box center [852, 260] width 100 height 23
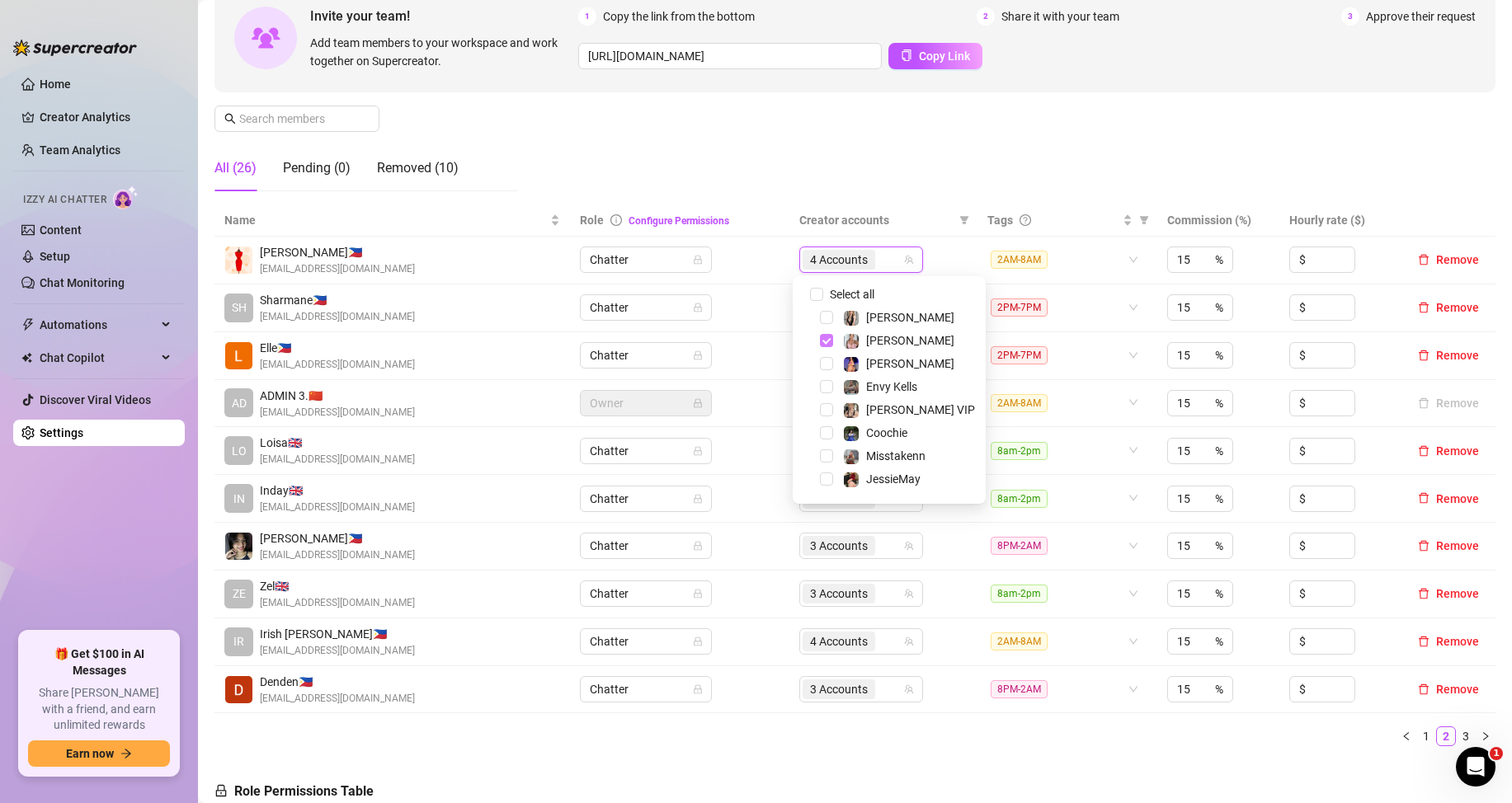
click at [829, 338] on span "Select tree node" at bounding box center [827, 341] width 14 height 14
click at [829, 365] on span "Select tree node" at bounding box center [827, 367] width 14 height 14
click at [823, 393] on span "Select tree node" at bounding box center [827, 390] width 14 height 14
click at [830, 457] on span "Select tree node" at bounding box center [827, 459] width 14 height 14
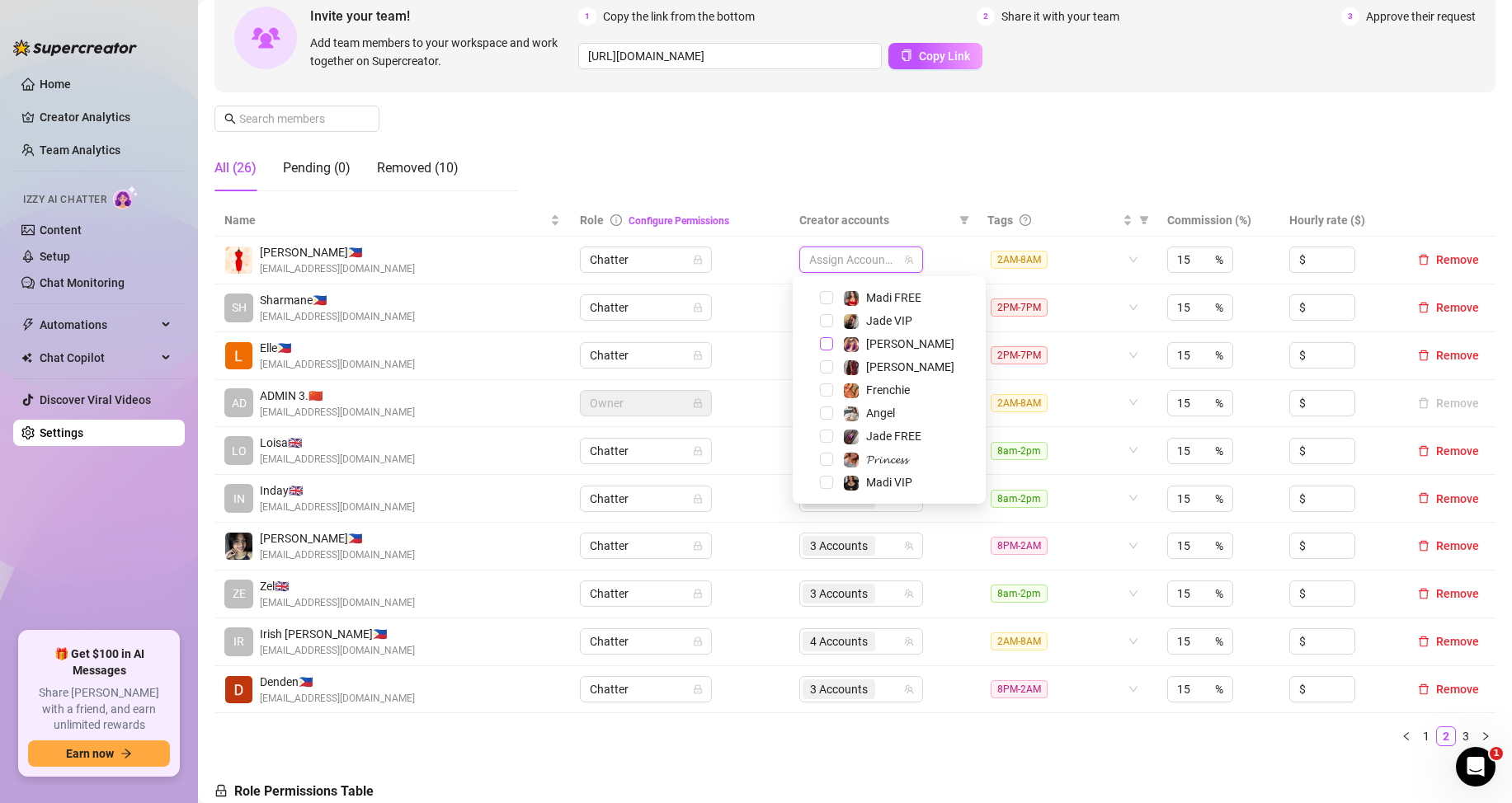
click at [822, 346] on span "Select tree node" at bounding box center [827, 343] width 14 height 14
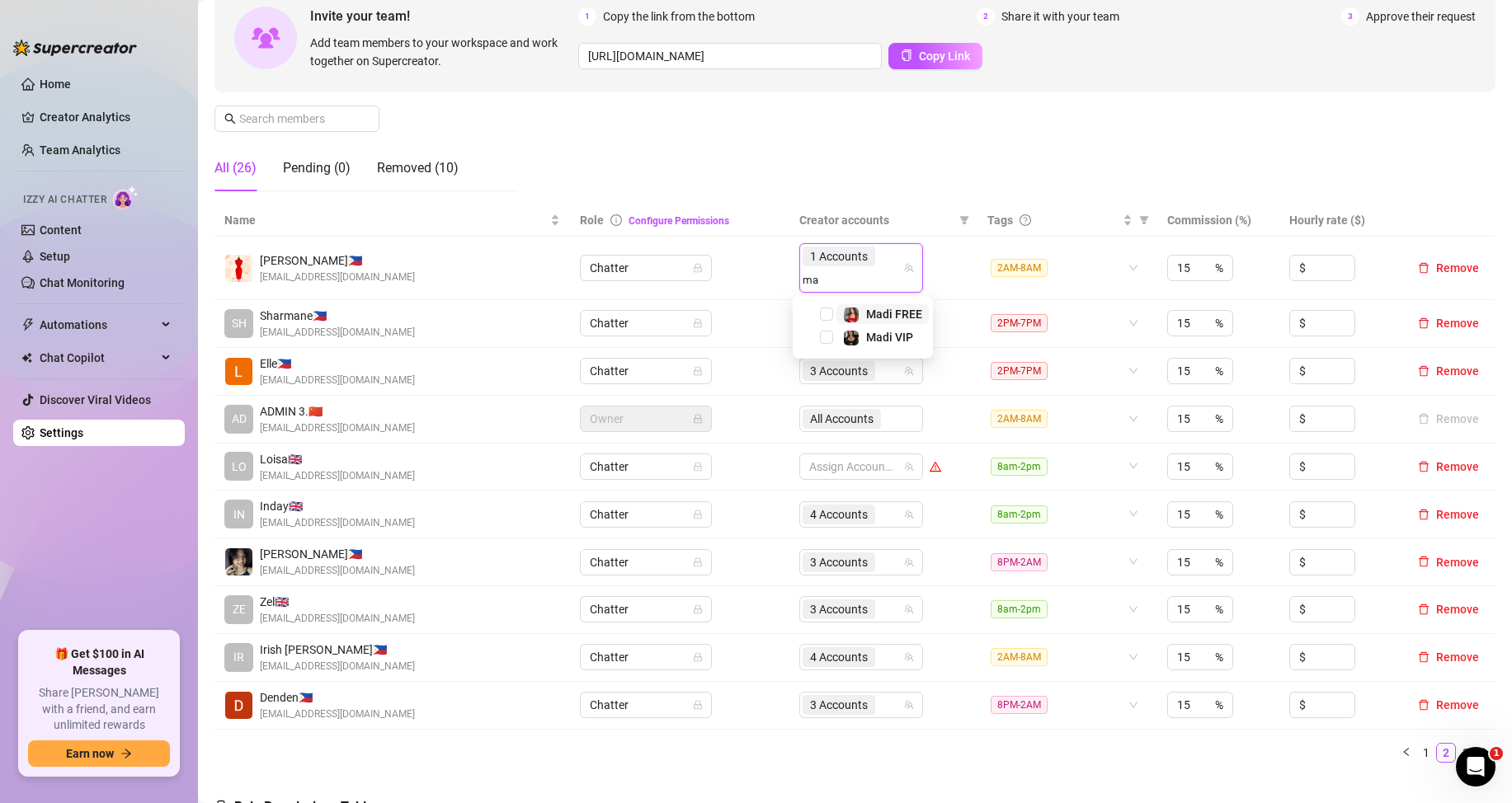
type input "mad"
click at [829, 315] on span "Select tree node" at bounding box center [827, 314] width 14 height 14
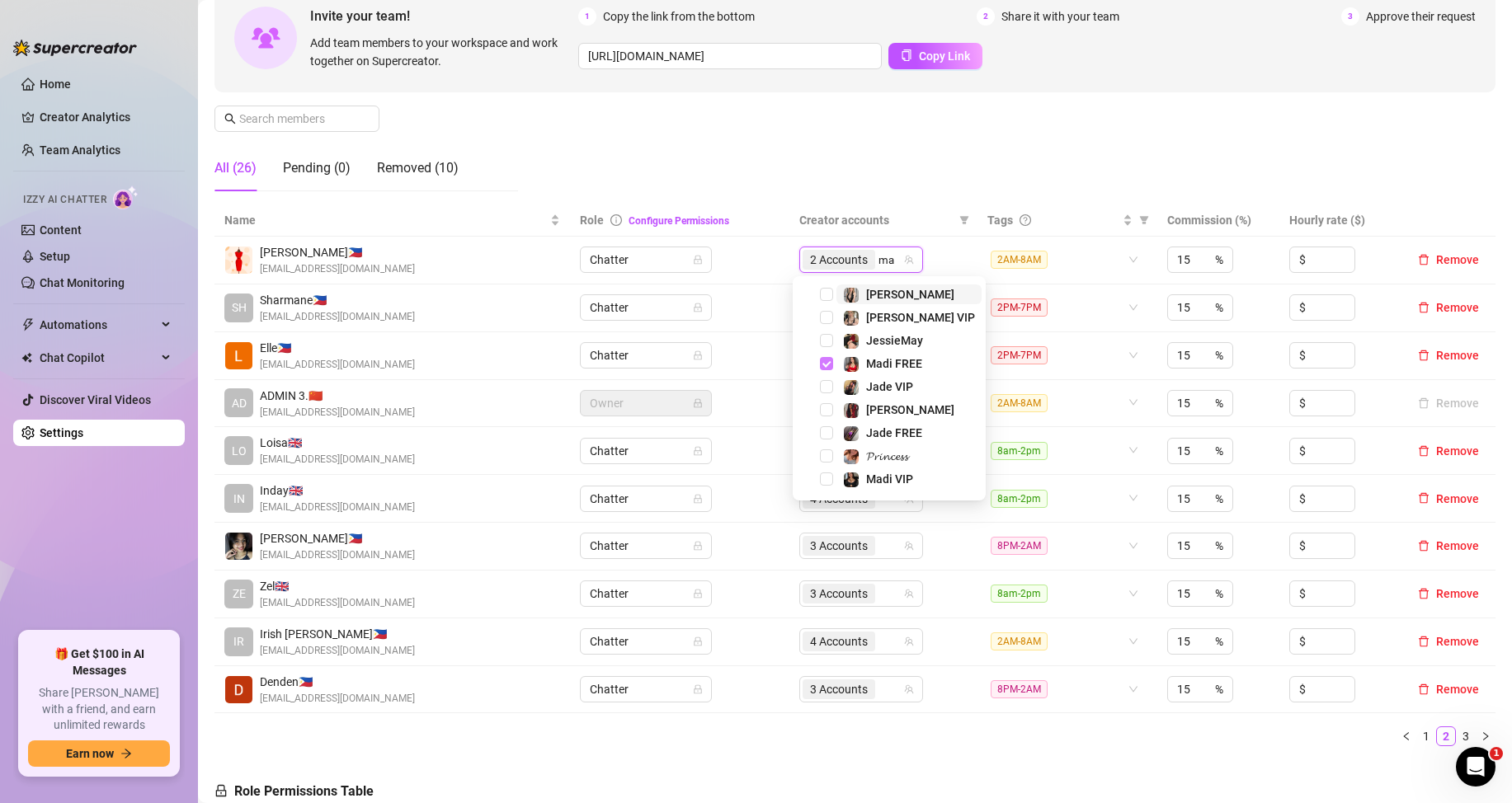
type input "mad"
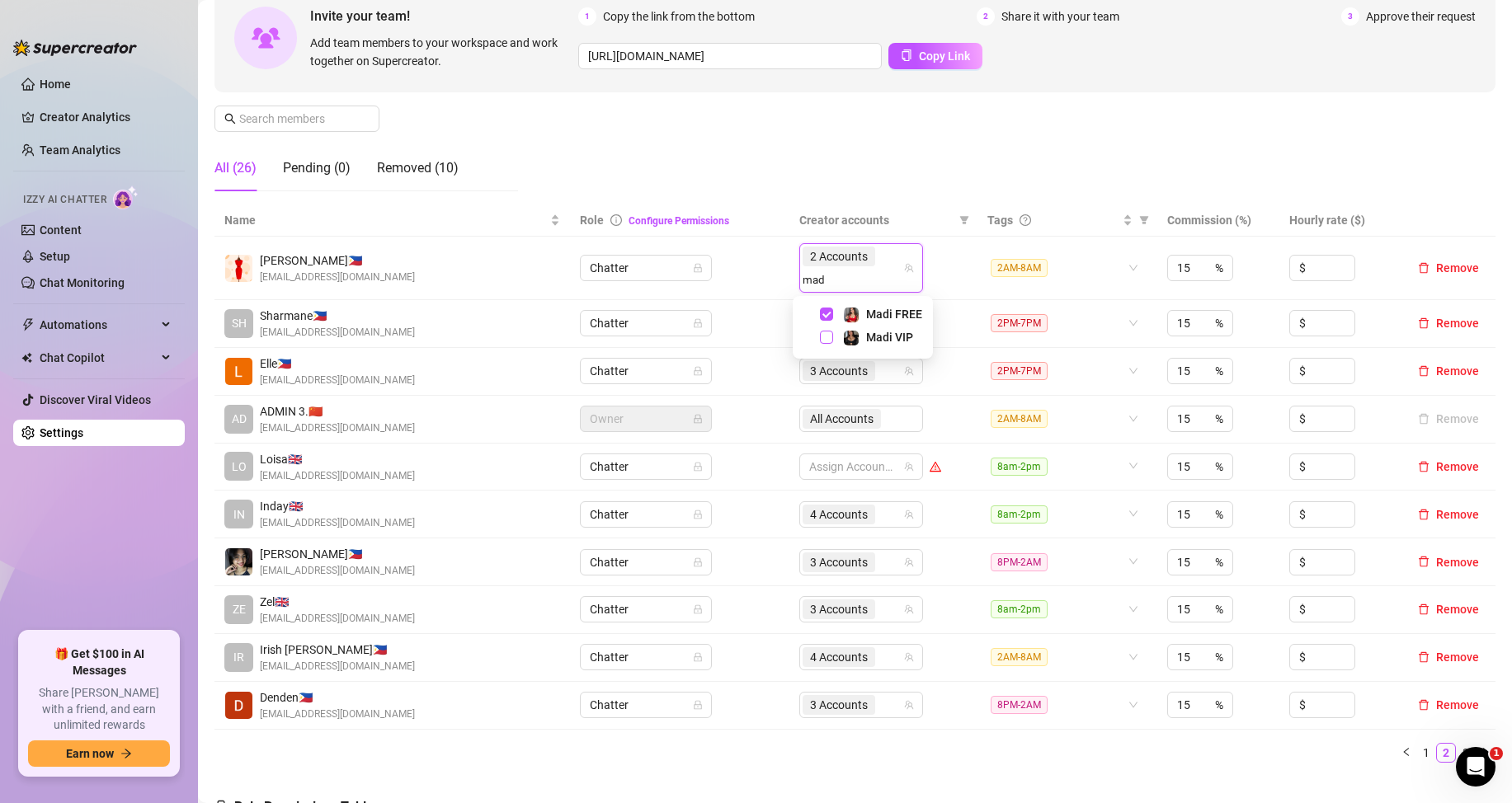
click at [826, 335] on span "Select tree node" at bounding box center [827, 337] width 14 height 14
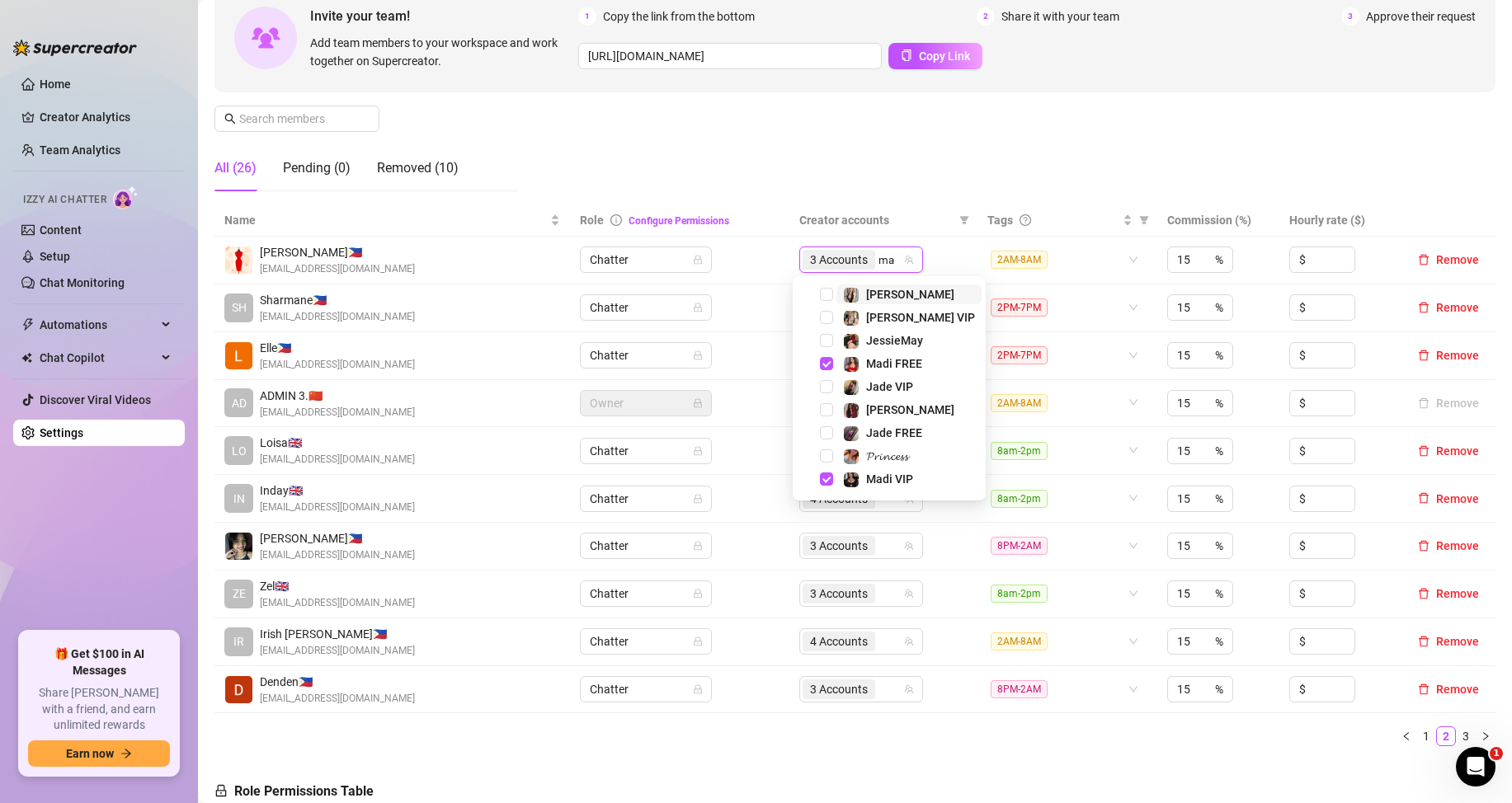
type input "mar"
click at [824, 291] on span "Select tree node" at bounding box center [827, 294] width 14 height 14
type input "mar"
click at [825, 315] on span "Select tree node" at bounding box center [827, 317] width 14 height 14
